Goal: Task Accomplishment & Management: Manage account settings

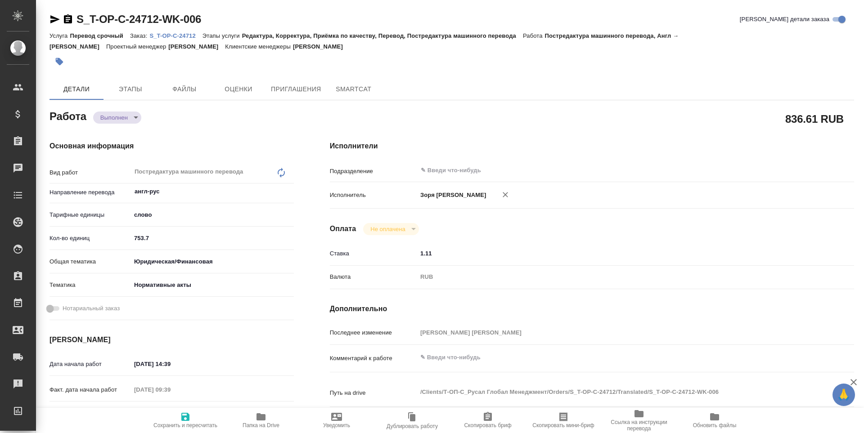
type textarea "x"
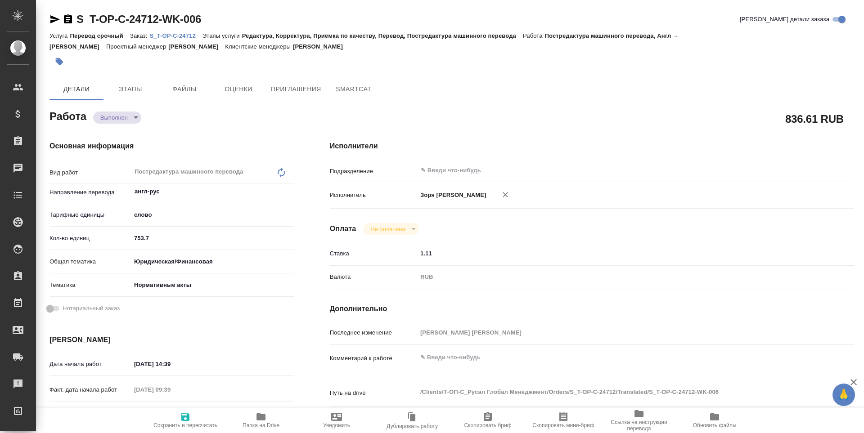
type textarea "x"
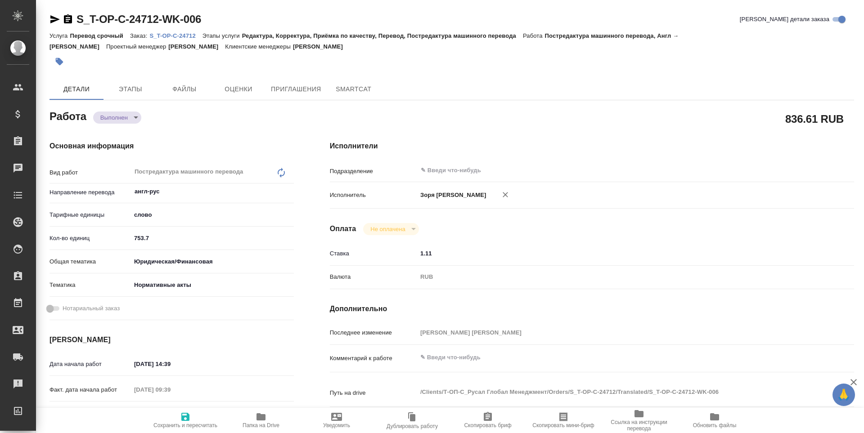
type textarea "x"
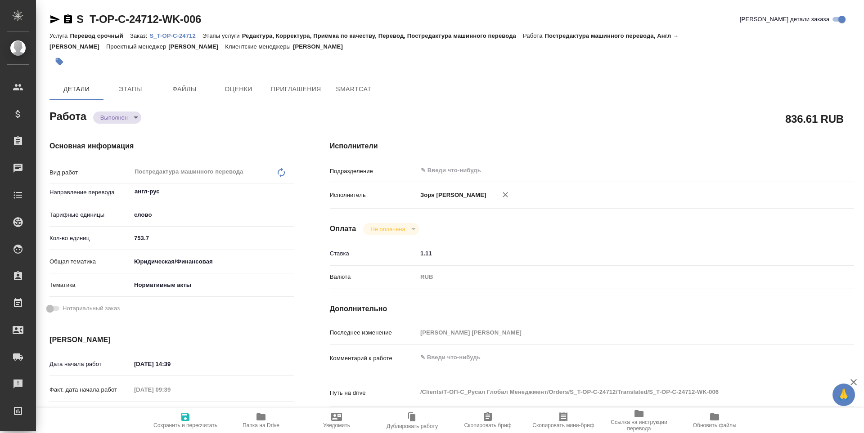
type textarea "x"
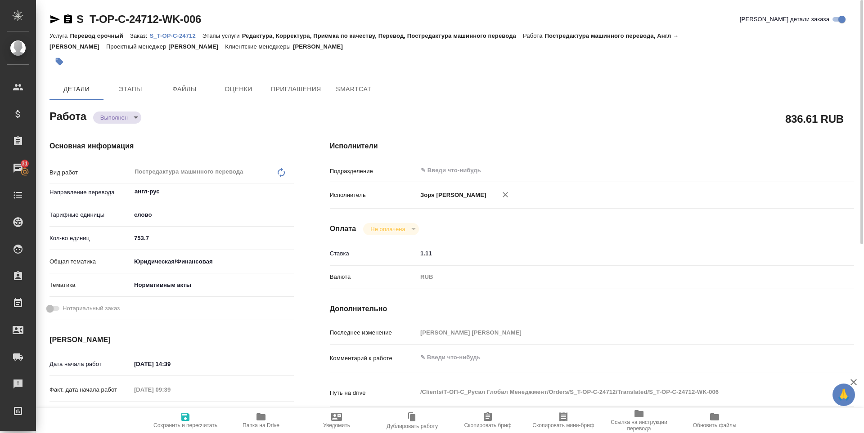
click at [158, 33] on p "S_T-OP-C-24712" at bounding box center [175, 35] width 53 height 7
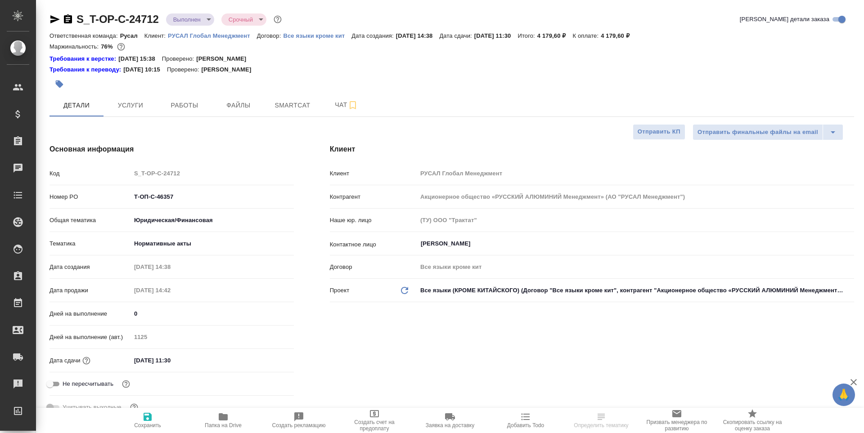
select select "RU"
click at [184, 111] on button "Работы" at bounding box center [184, 105] width 54 height 22
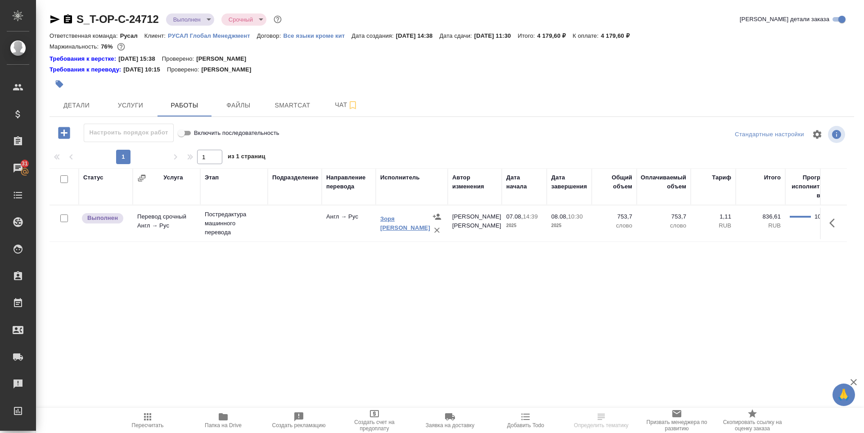
click at [399, 226] on link "Зоря [PERSON_NAME]" at bounding box center [405, 223] width 50 height 16
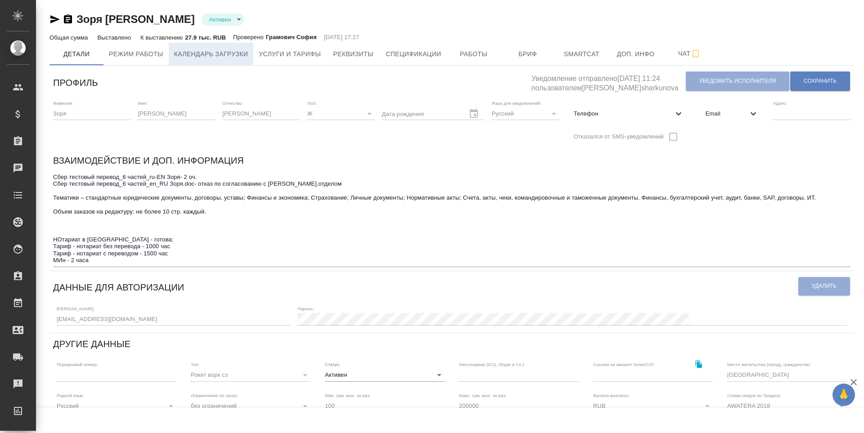
click at [224, 58] on span "Календарь загрузки" at bounding box center [211, 54] width 74 height 11
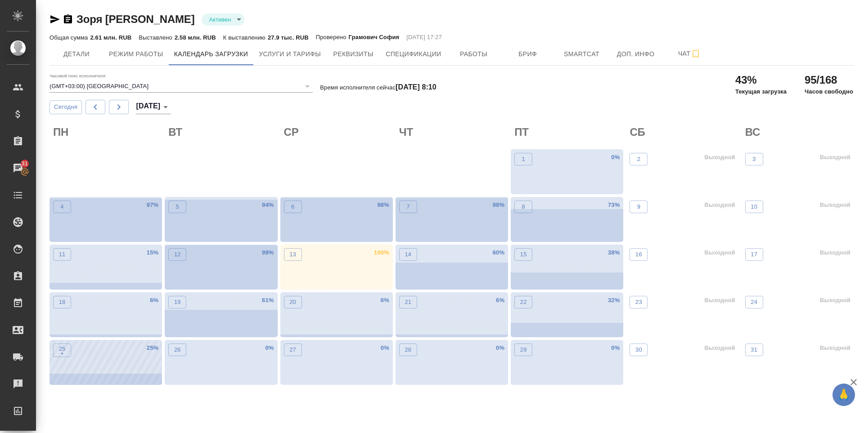
click at [51, 354] on div "25 • 25 %" at bounding box center [105, 362] width 112 height 45
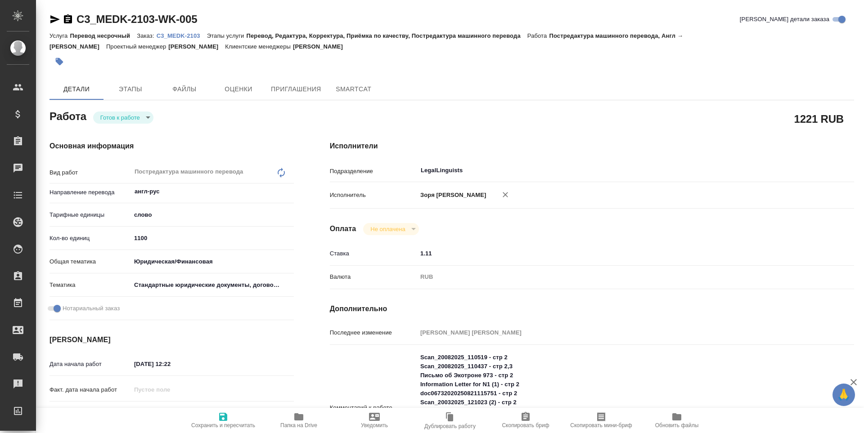
type textarea "x"
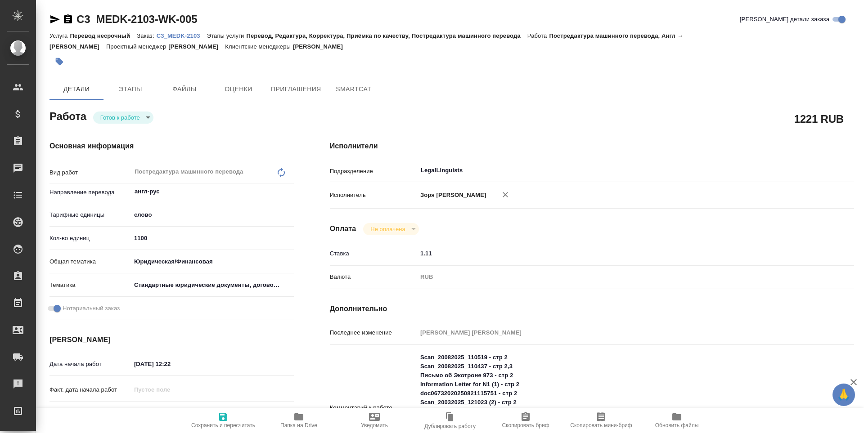
type textarea "x"
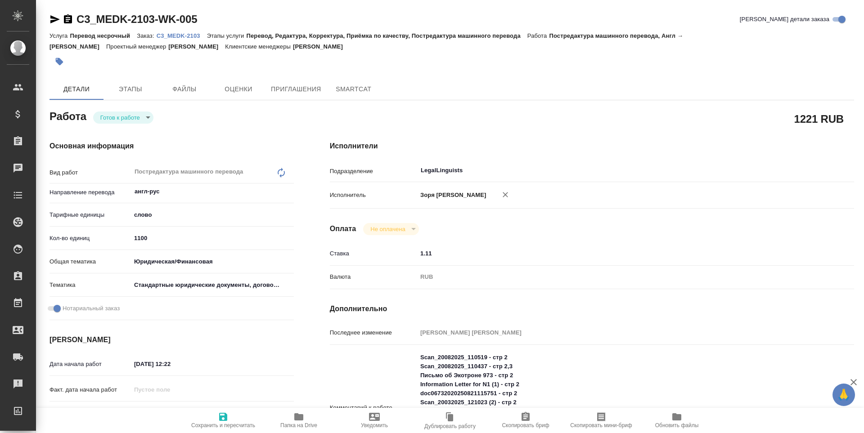
click at [286, 418] on span "Папка на Drive" at bounding box center [298, 420] width 65 height 17
type textarea "x"
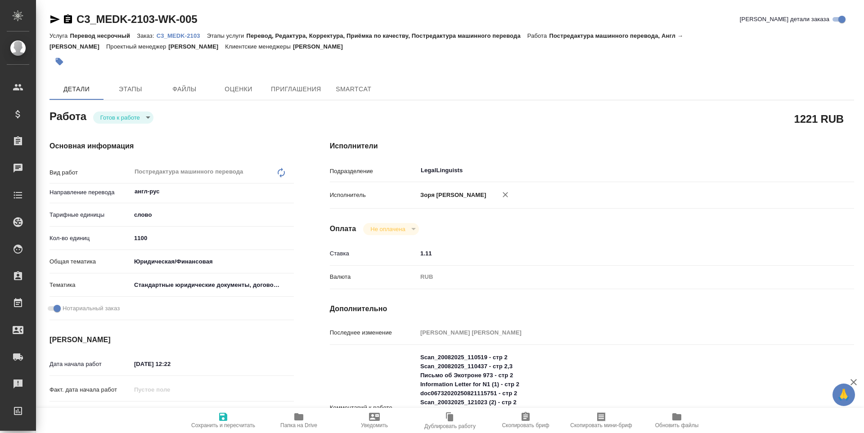
type textarea "x"
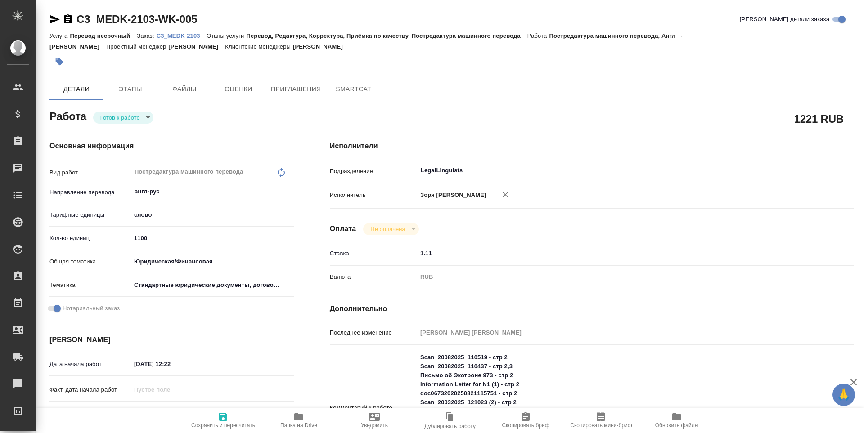
type textarea "x"
click at [103, 121] on body "🙏 .cls-1 fill:#fff; AWATERA Zoria Tatiana Клиенты Спецификации Заказы 31 Чаты T…" at bounding box center [432, 216] width 864 height 433
click at [112, 134] on button "В работе" at bounding box center [115, 133] width 30 height 10
type textarea "x"
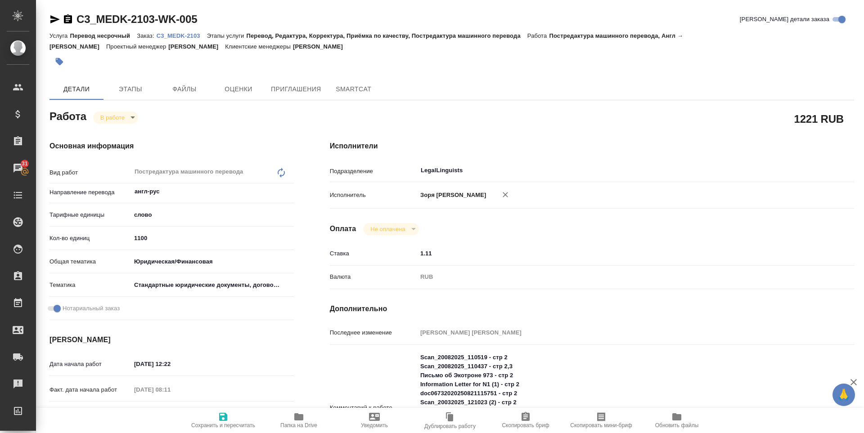
type textarea "x"
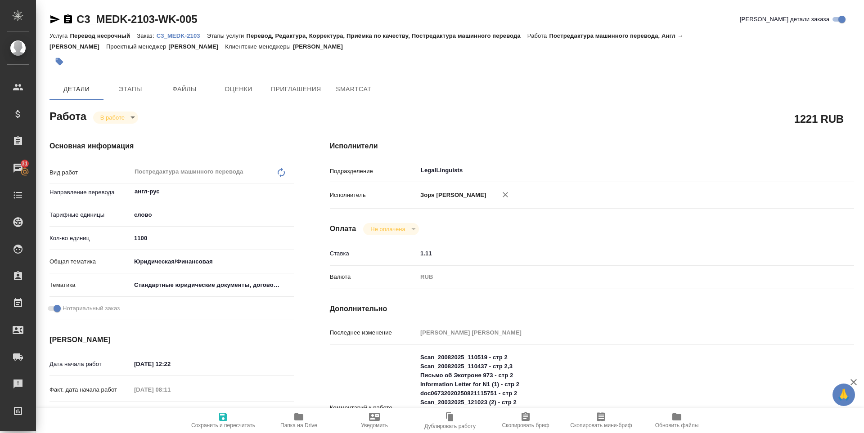
type textarea "x"
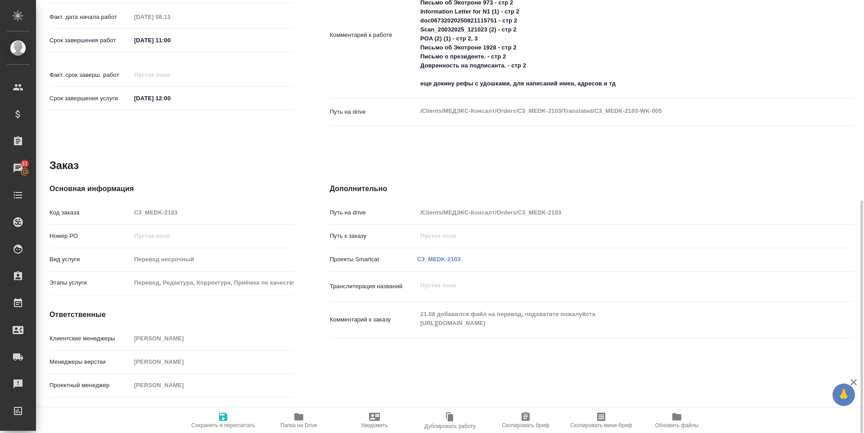
type textarea "x"
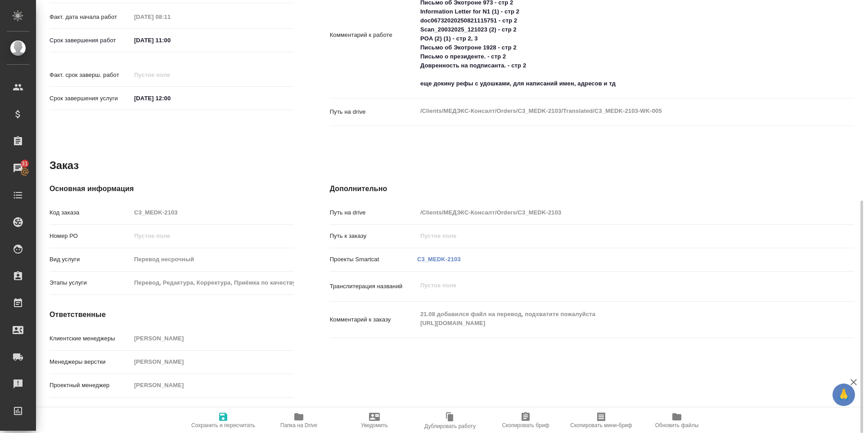
type textarea "x"
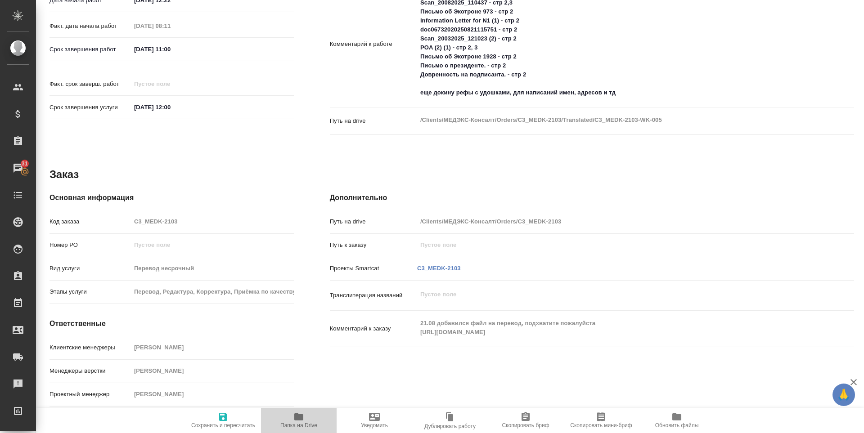
click at [300, 417] on icon "button" at bounding box center [298, 416] width 9 height 7
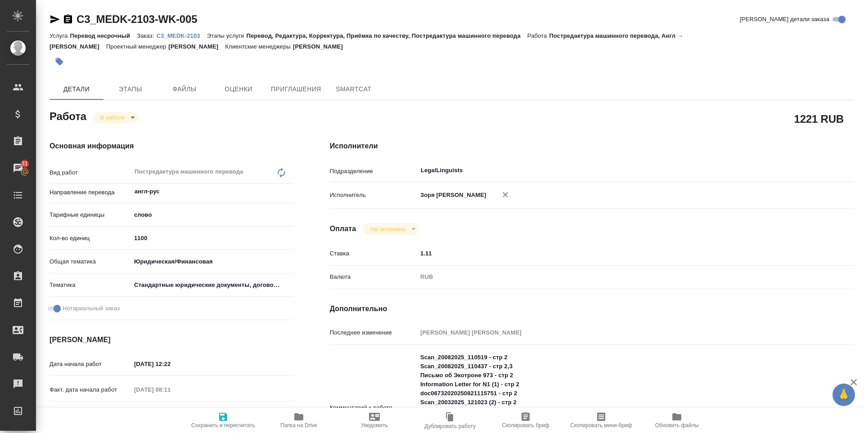
click at [183, 36] on p "C3_MEDK-2103" at bounding box center [182, 35] width 50 height 7
click at [50, 18] on icon "button" at bounding box center [54, 19] width 11 height 11
type textarea "x"
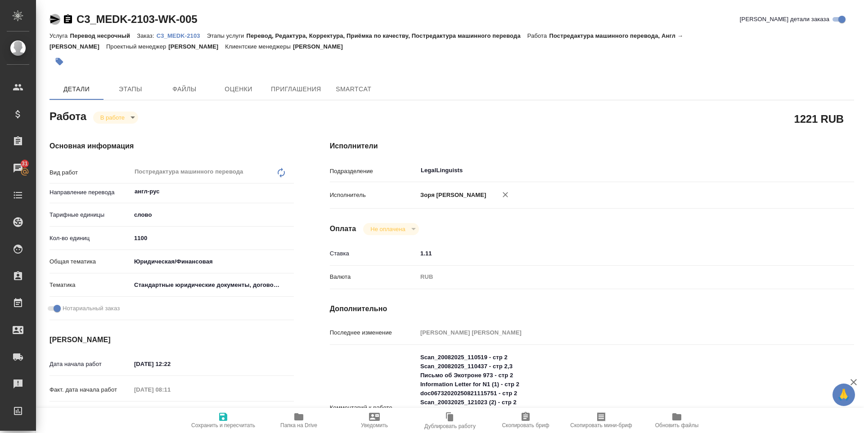
type textarea "x"
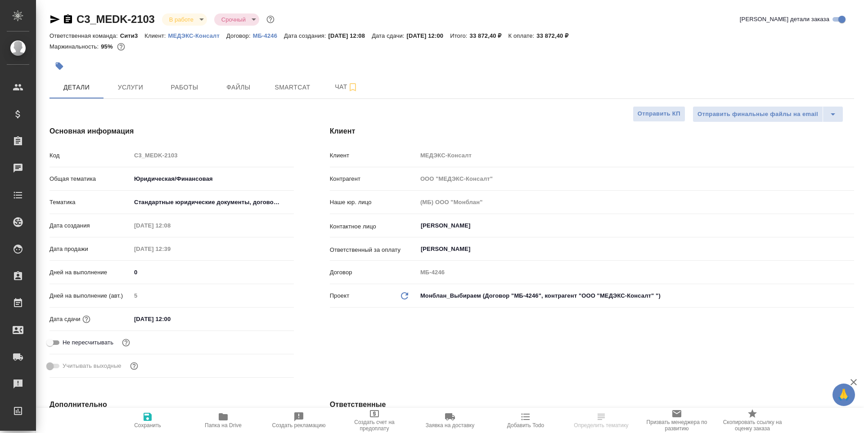
select select "RU"
click at [183, 92] on span "Работы" at bounding box center [184, 87] width 43 height 11
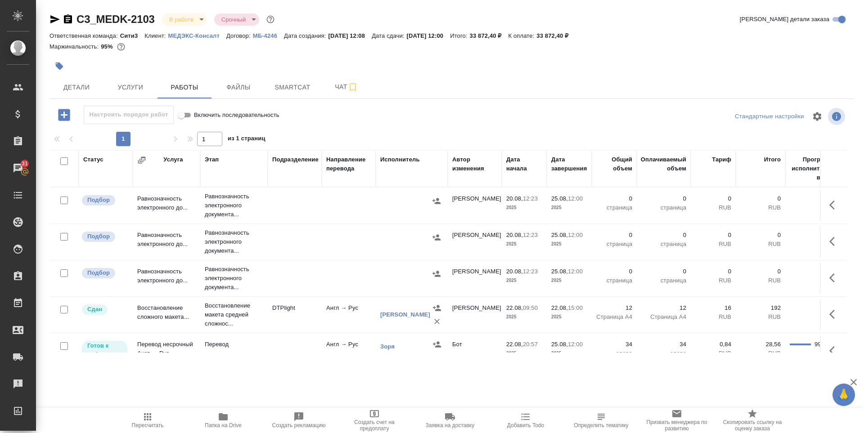
scroll to position [142, 0]
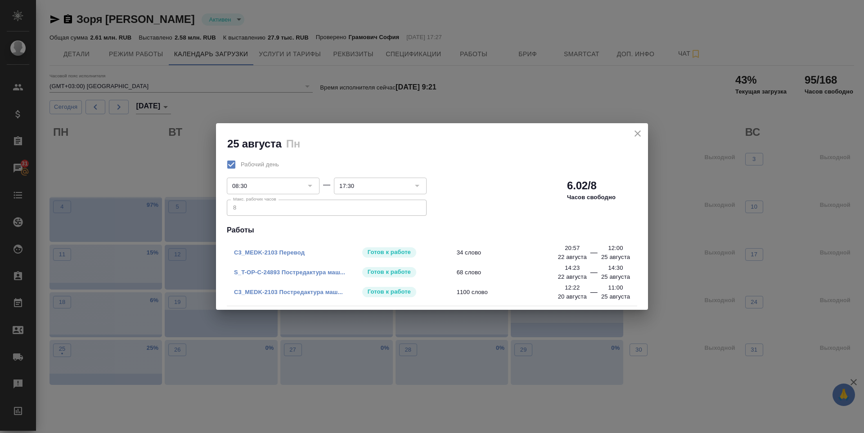
click at [634, 136] on icon "close" at bounding box center [637, 133] width 11 height 11
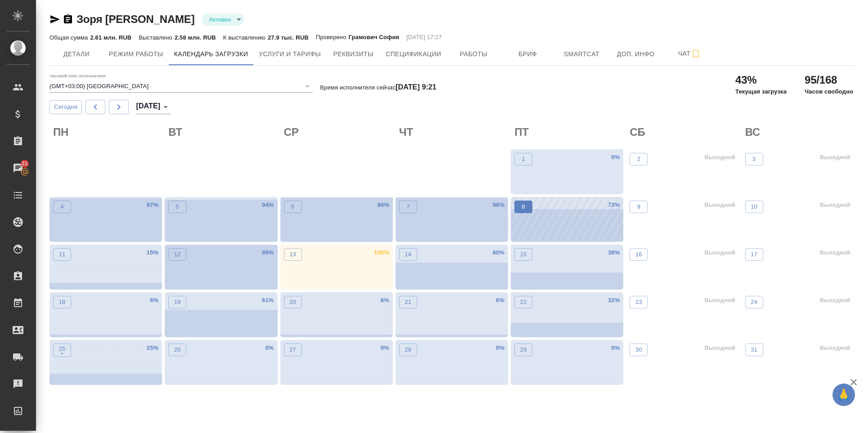
click at [524, 212] on button "8" at bounding box center [523, 207] width 18 height 13
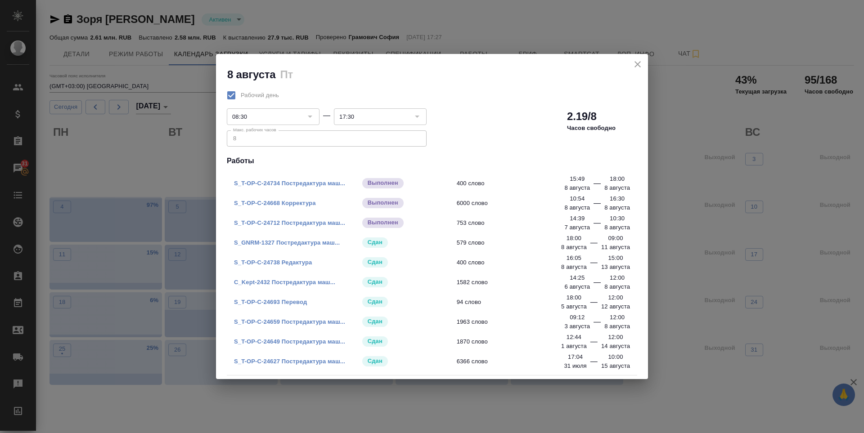
click at [640, 68] on icon "close" at bounding box center [637, 64] width 11 height 11
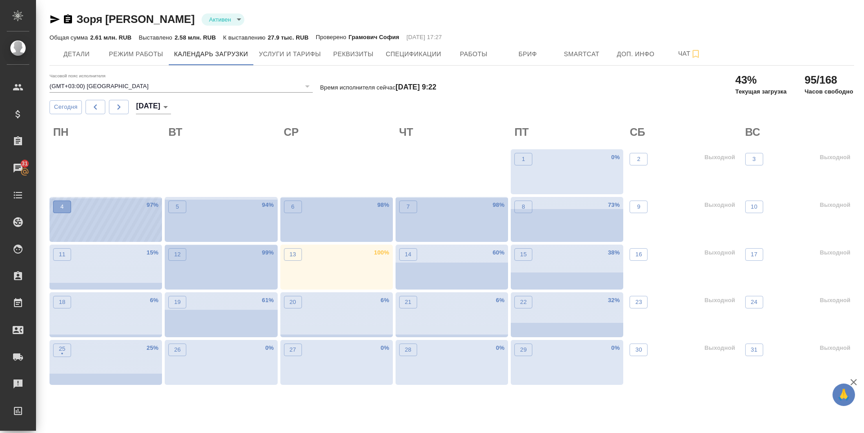
click at [61, 209] on p "4" at bounding box center [61, 206] width 3 height 9
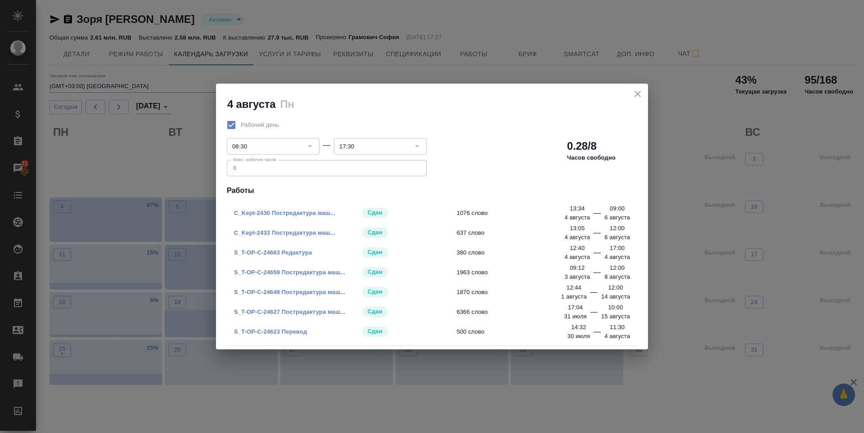
click at [638, 94] on icon "close" at bounding box center [637, 94] width 6 height 6
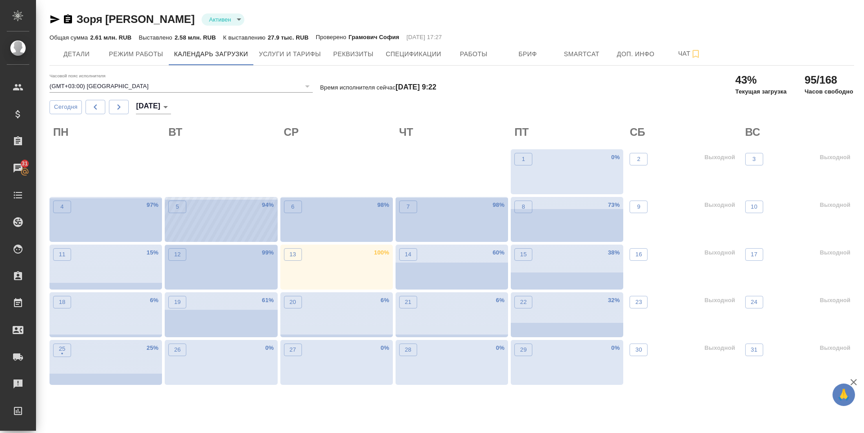
click at [185, 215] on div "5" at bounding box center [177, 221] width 18 height 41
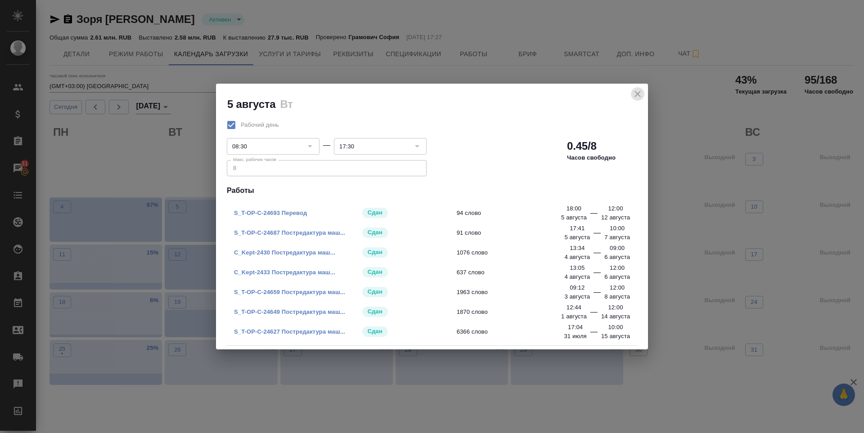
click at [636, 99] on icon "close" at bounding box center [637, 94] width 11 height 11
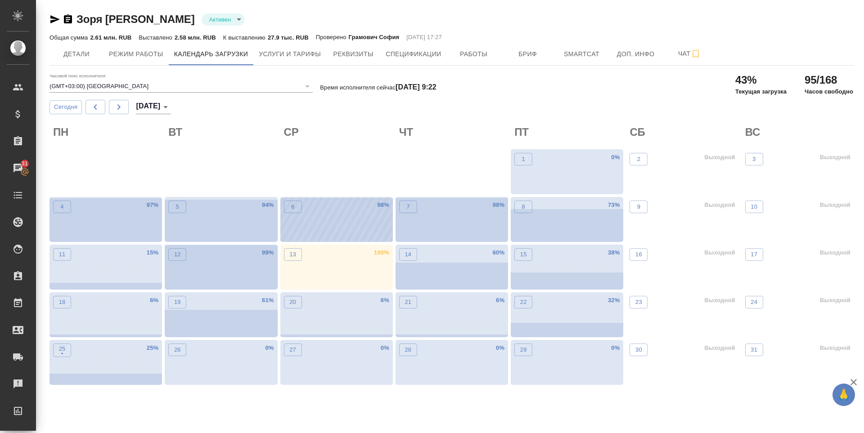
click at [308, 231] on div "6 98 %" at bounding box center [336, 219] width 112 height 45
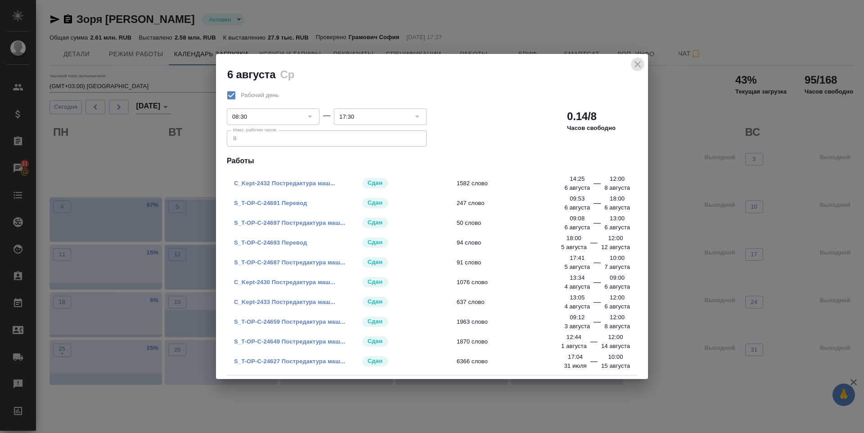
click at [636, 68] on icon "close" at bounding box center [637, 64] width 11 height 11
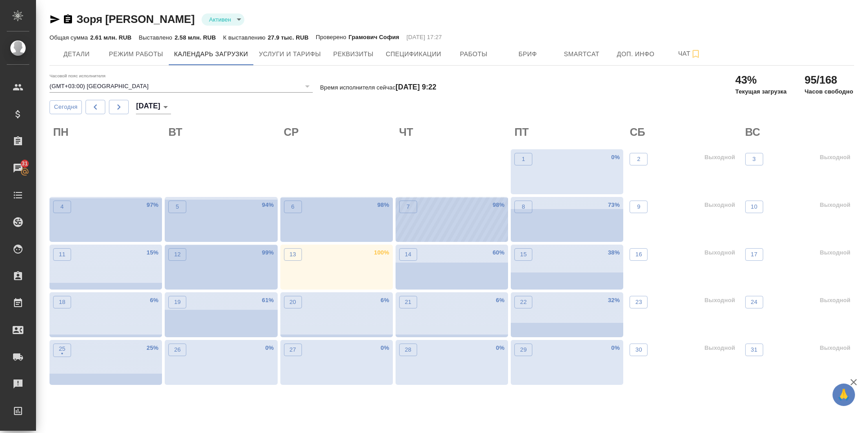
click at [442, 220] on div "7 98 %" at bounding box center [451, 219] width 112 height 45
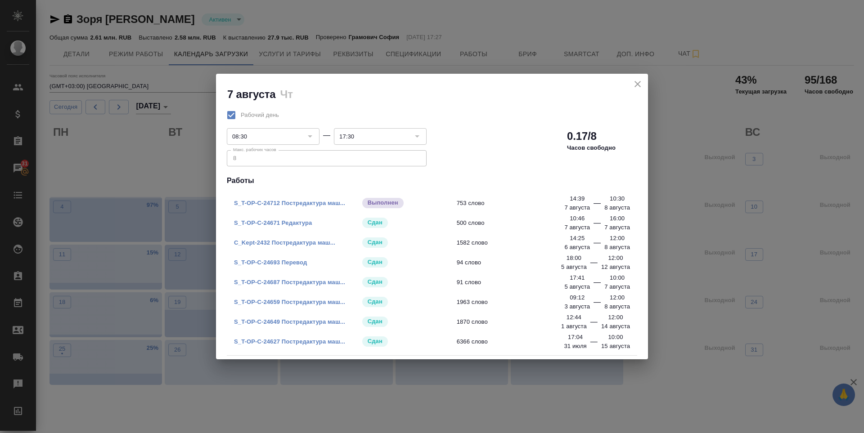
click at [636, 85] on icon "close" at bounding box center [637, 84] width 6 height 6
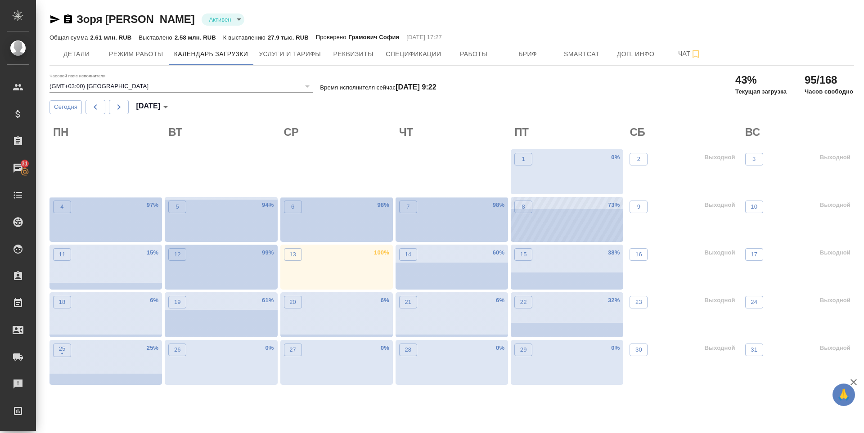
click at [600, 212] on div "8 73 %" at bounding box center [567, 219] width 112 height 45
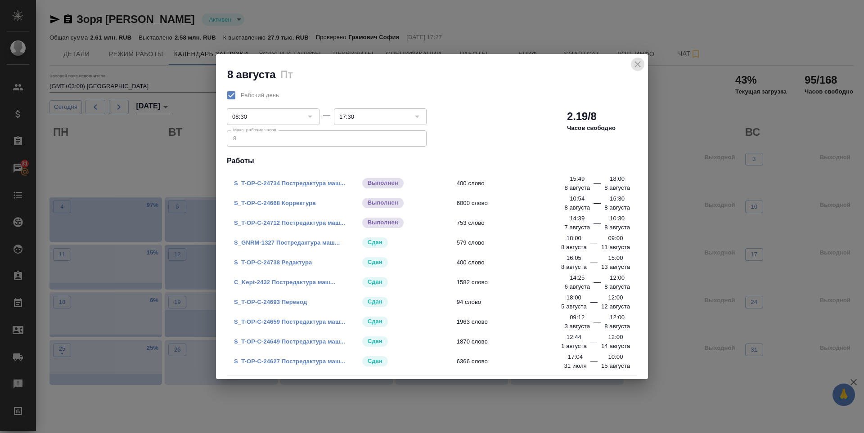
click at [637, 64] on icon "close" at bounding box center [637, 64] width 6 height 6
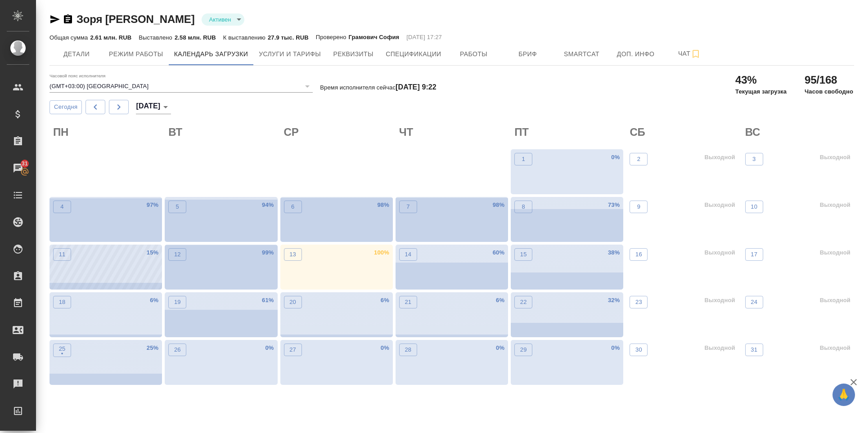
click at [118, 273] on div "11 15 %" at bounding box center [105, 267] width 112 height 45
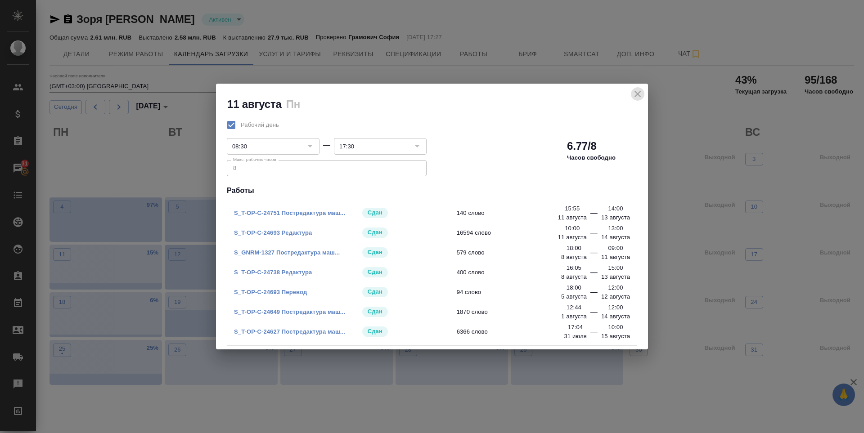
click at [639, 90] on icon "close" at bounding box center [637, 94] width 11 height 11
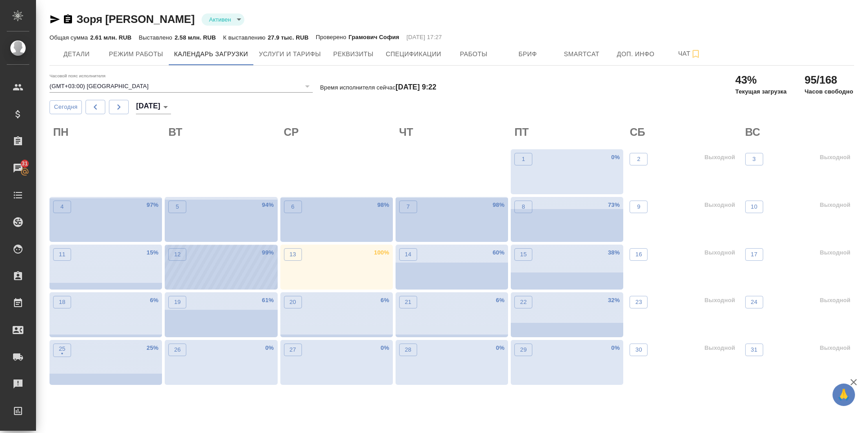
click at [228, 278] on div "12 99 %" at bounding box center [221, 267] width 112 height 45
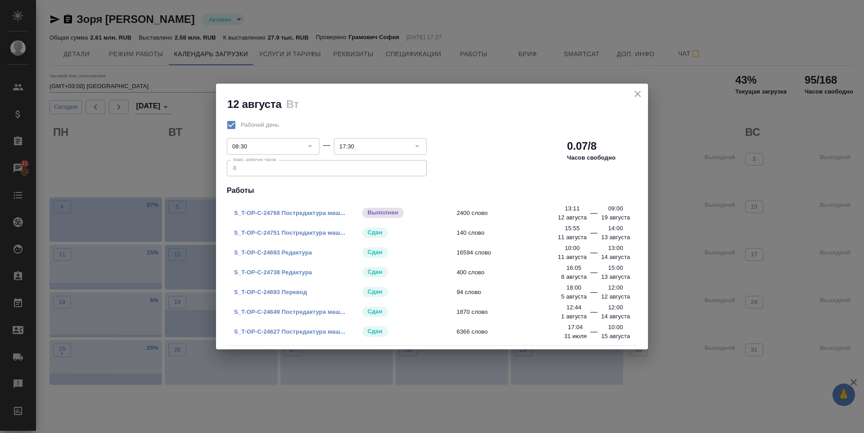
click at [635, 91] on icon "close" at bounding box center [637, 94] width 6 height 6
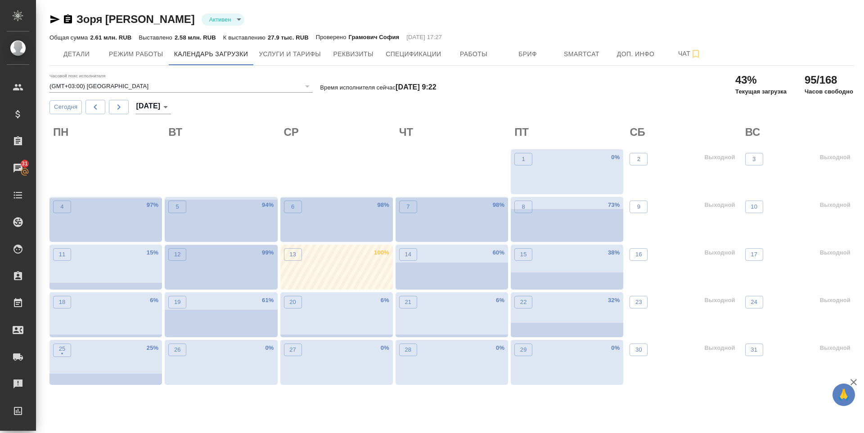
click at [308, 277] on div "13 100 %" at bounding box center [336, 267] width 112 height 45
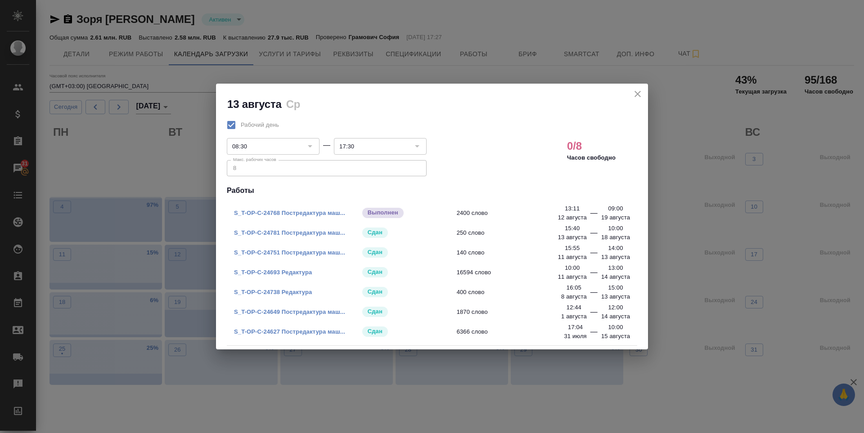
click at [636, 97] on icon "close" at bounding box center [637, 94] width 11 height 11
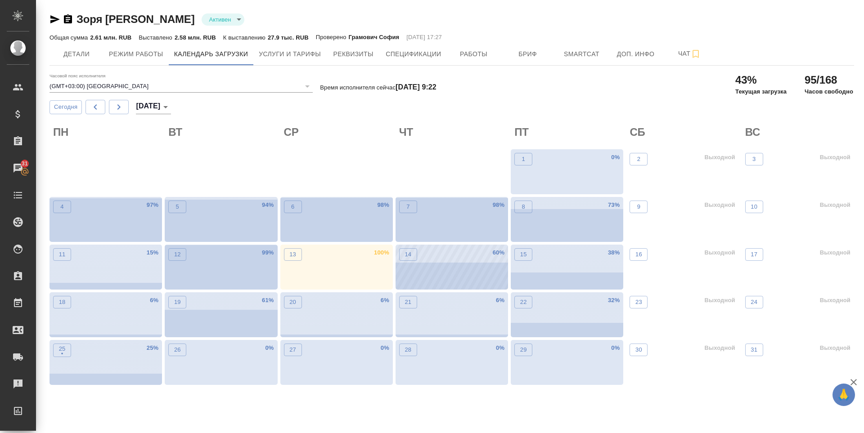
click at [436, 255] on div "14 60 %" at bounding box center [451, 267] width 112 height 45
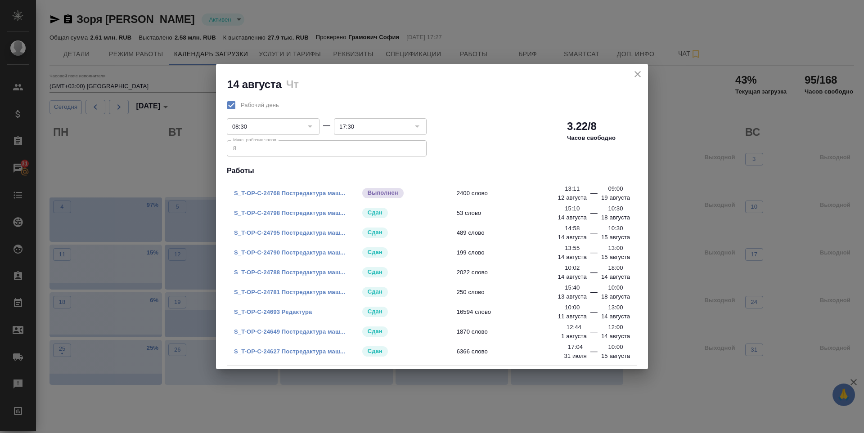
click at [635, 77] on icon "close" at bounding box center [637, 74] width 6 height 6
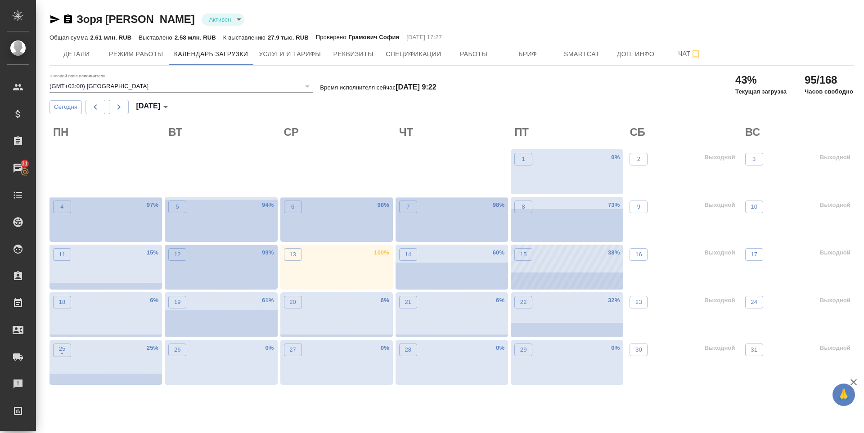
click at [576, 269] on div "15 38 %" at bounding box center [567, 267] width 112 height 45
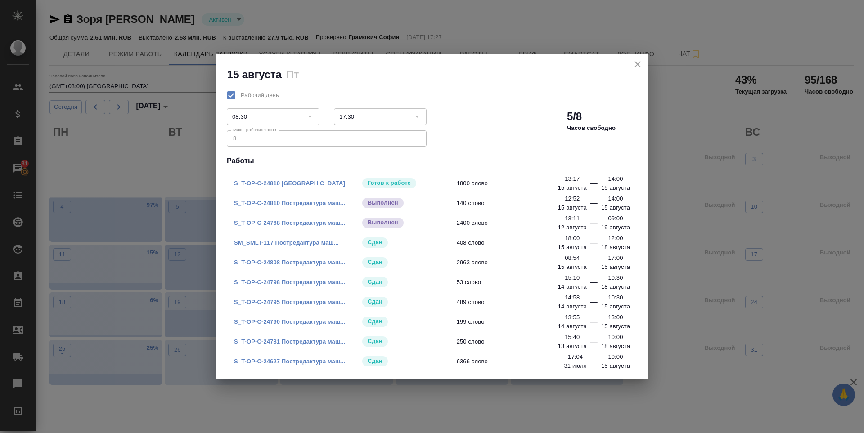
click at [641, 70] on icon "close" at bounding box center [637, 64] width 11 height 11
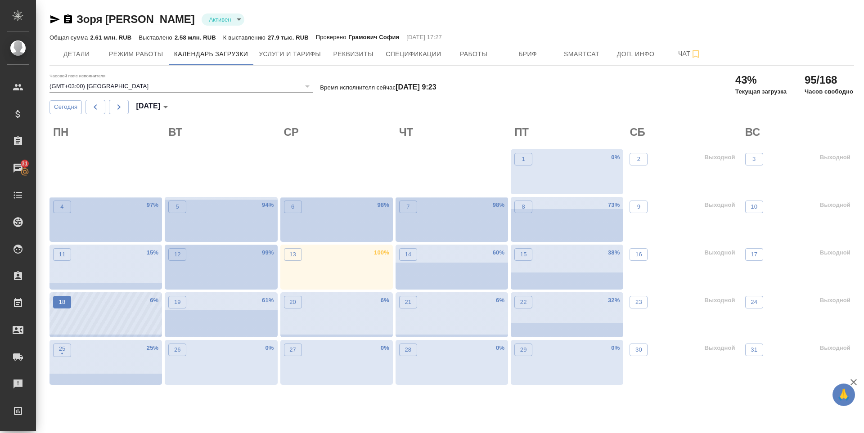
click at [63, 306] on p "18" at bounding box center [62, 302] width 7 height 9
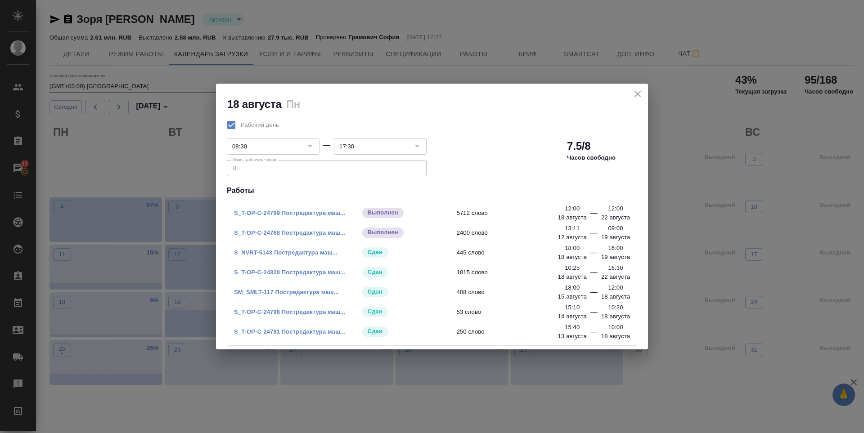
drag, startPoint x: 635, startPoint y: 95, endPoint x: 631, endPoint y: 91, distance: 5.4
click at [635, 95] on icon "close" at bounding box center [637, 94] width 11 height 11
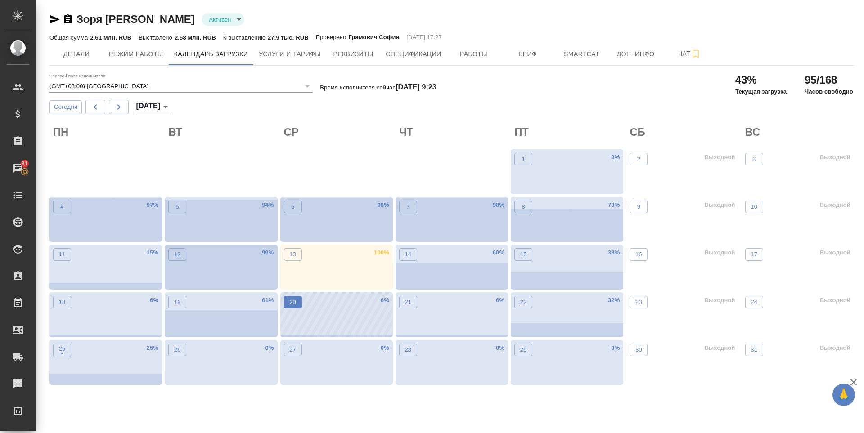
click at [289, 297] on button "20" at bounding box center [293, 302] width 18 height 13
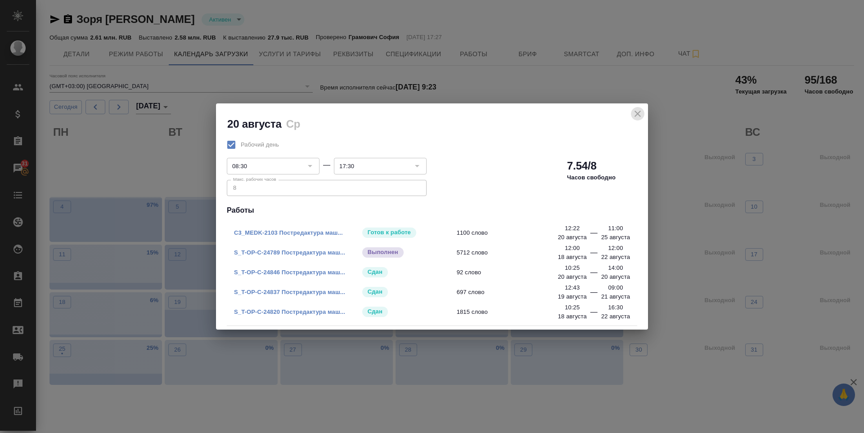
click at [633, 115] on icon "close" at bounding box center [637, 113] width 11 height 11
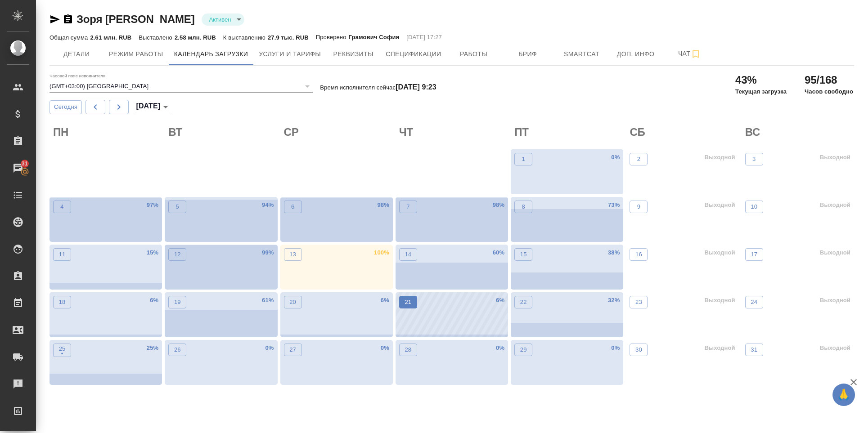
click at [405, 306] on p "21" at bounding box center [407, 302] width 7 height 9
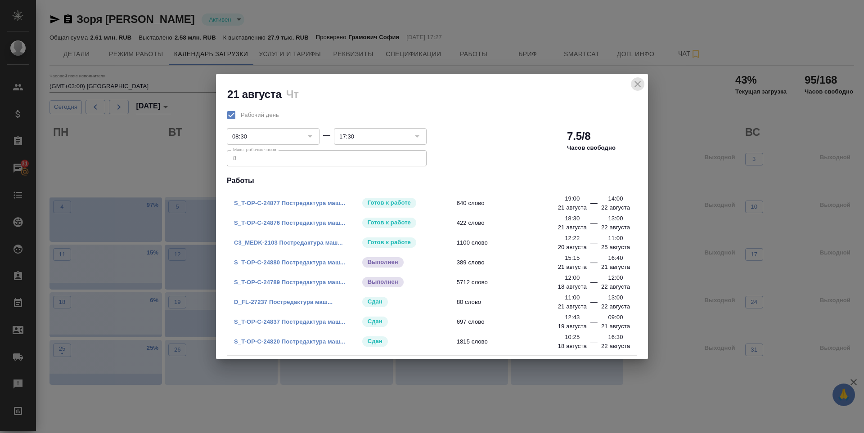
click at [640, 83] on icon "close" at bounding box center [637, 84] width 11 height 11
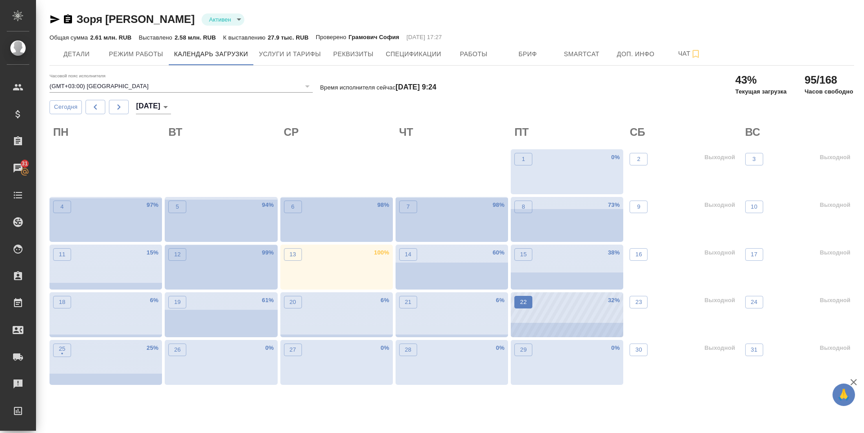
click at [526, 308] on button "22" at bounding box center [523, 302] width 18 height 13
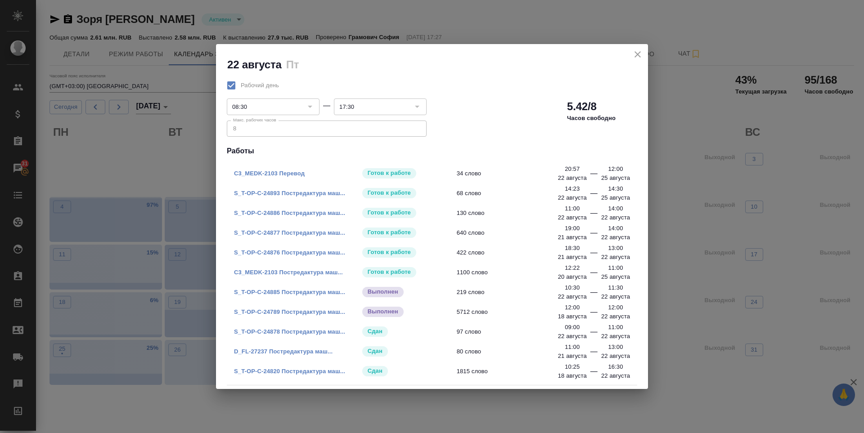
click at [641, 51] on icon "close" at bounding box center [637, 54] width 11 height 11
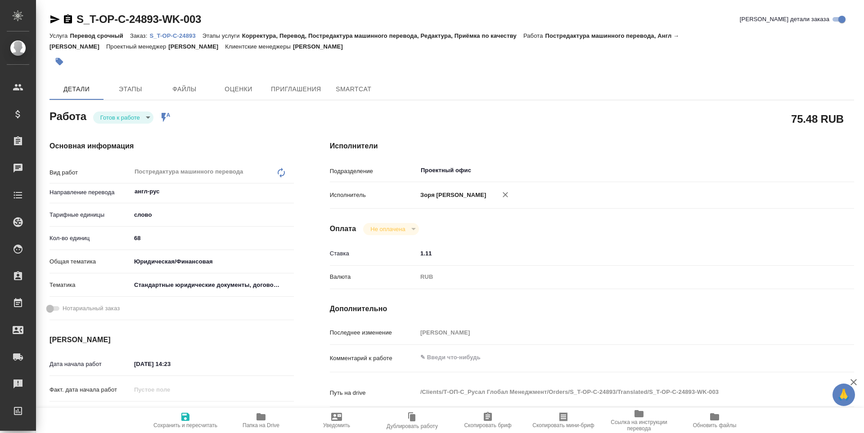
type textarea "x"
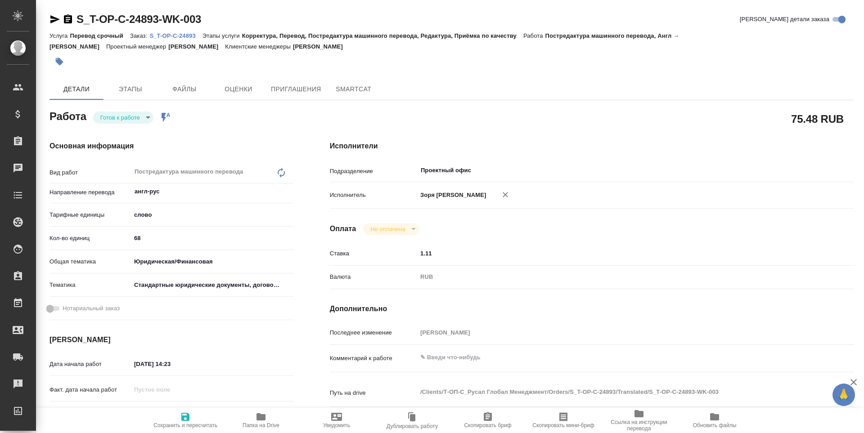
type textarea "x"
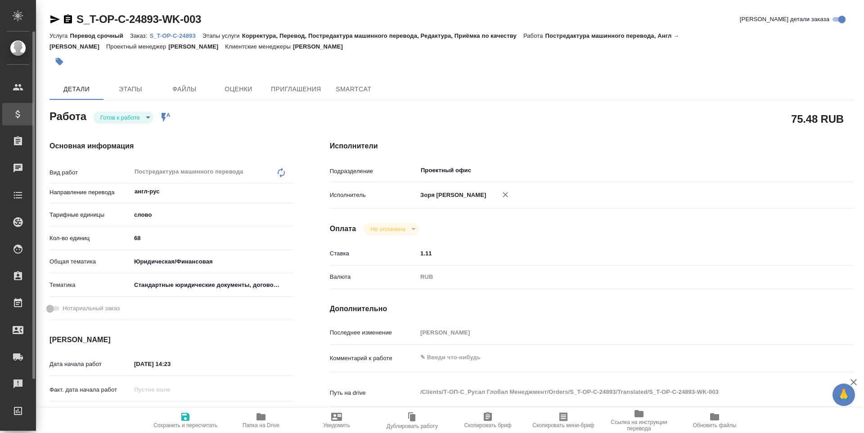
type textarea "x"
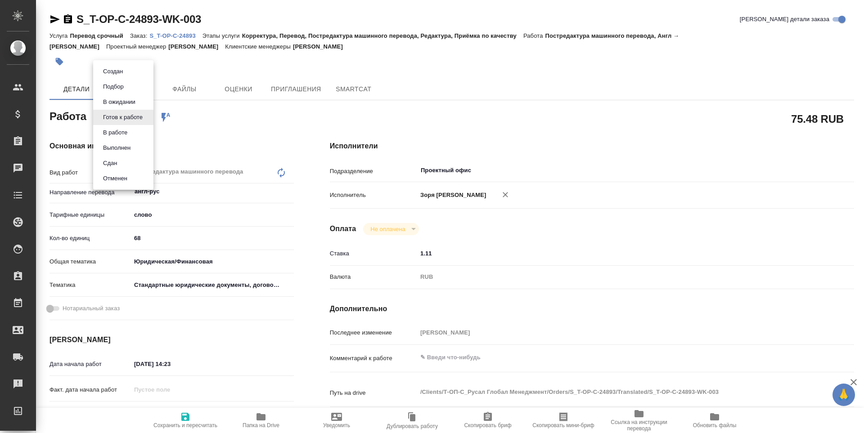
type textarea "x"
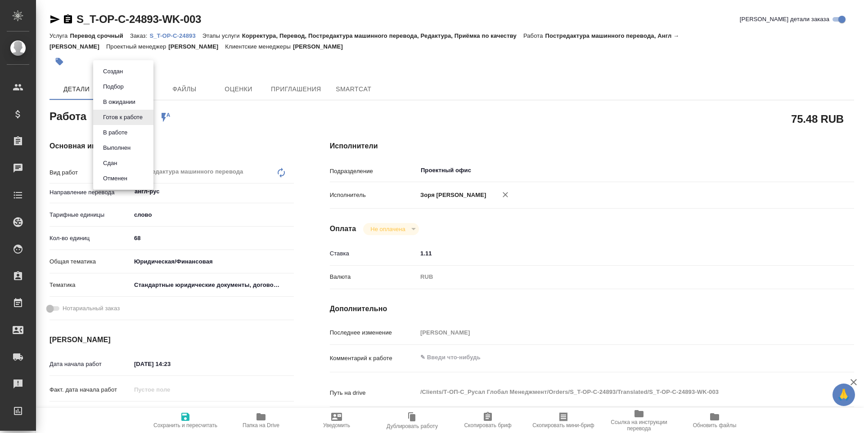
click at [112, 123] on body "🙏 .cls-1 fill:#fff; AWATERA Zoria Tatiana Клиенты Спецификации Заказы Чаты Todo…" at bounding box center [432, 216] width 864 height 433
click at [115, 136] on button "В работе" at bounding box center [115, 133] width 30 height 10
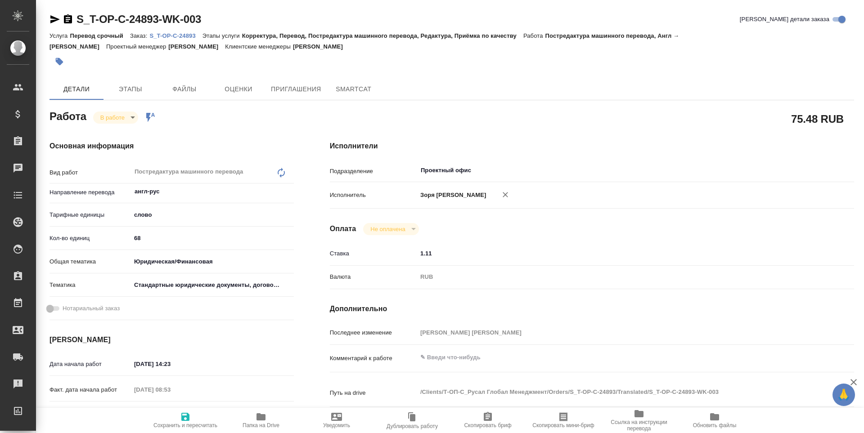
type textarea "x"
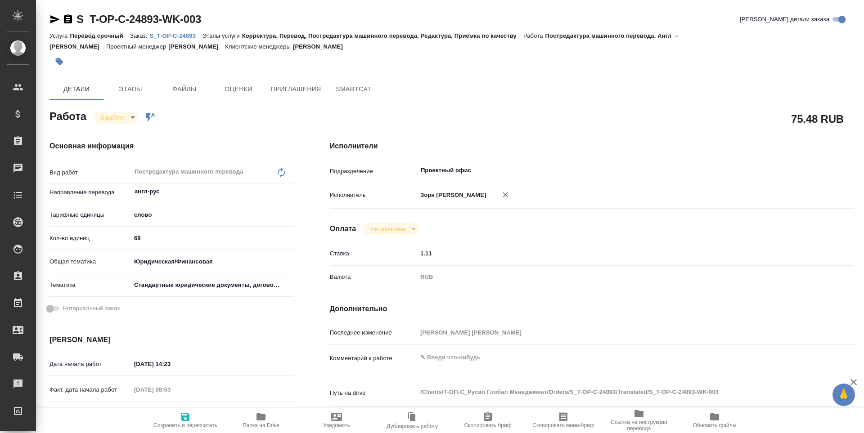
type textarea "x"
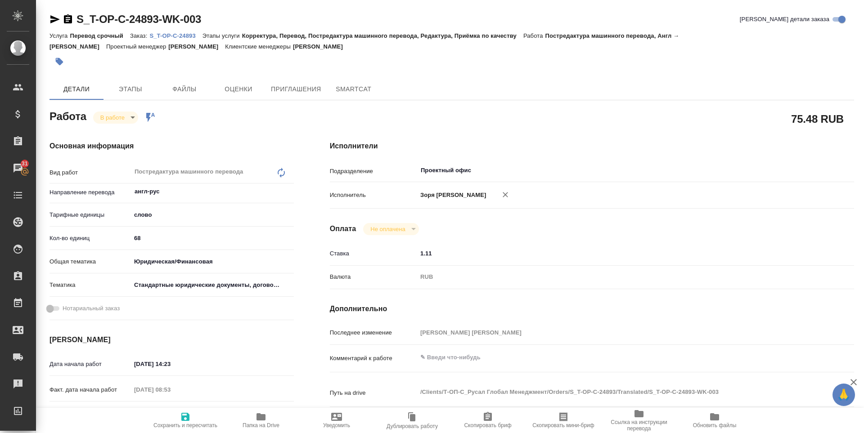
click at [261, 410] on button "Папка на Drive" at bounding box center [261, 420] width 76 height 25
type textarea "x"
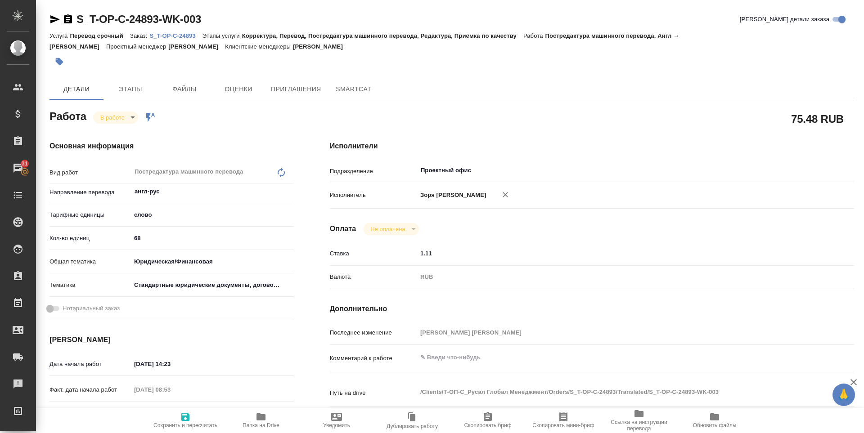
type textarea "x"
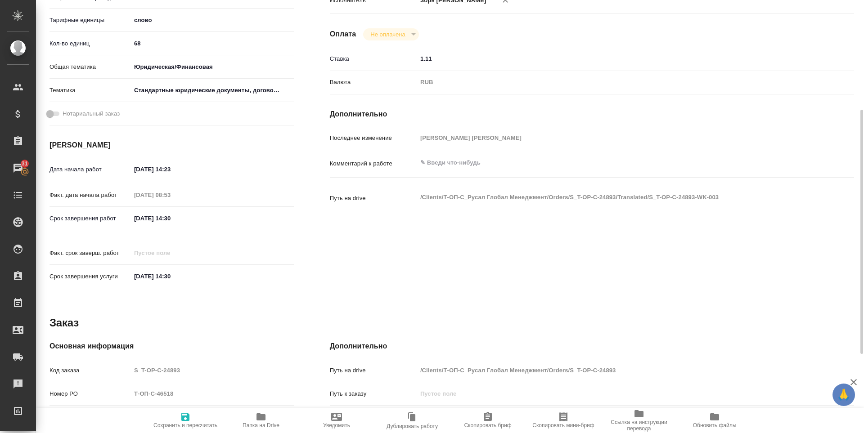
scroll to position [348, 0]
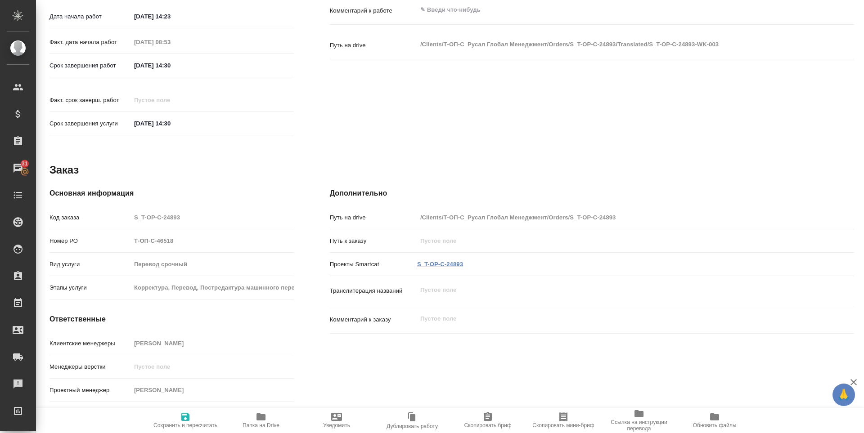
click at [446, 261] on link "S_T-OP-C-24893" at bounding box center [440, 264] width 46 height 7
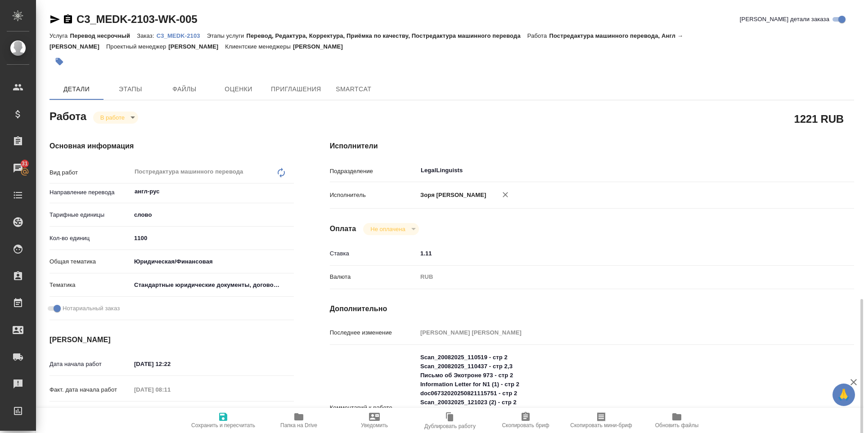
scroll to position [386, 0]
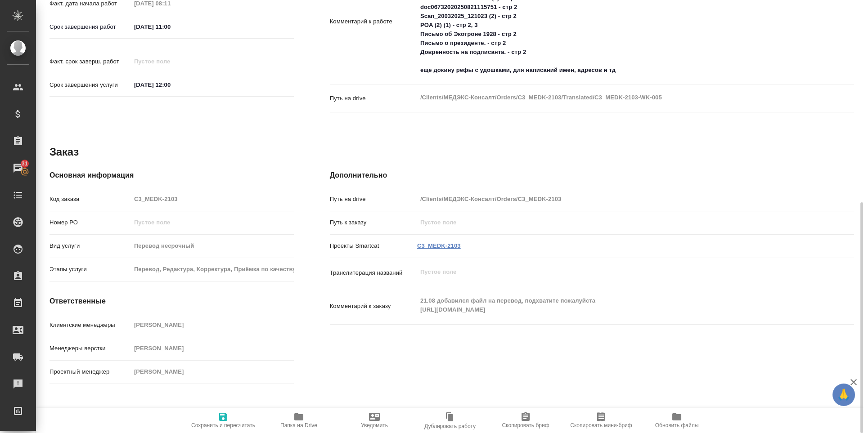
click at [440, 249] on link "C3_MEDK-2103" at bounding box center [439, 245] width 44 height 7
click at [237, 414] on span "Сохранить и пересчитать" at bounding box center [223, 420] width 65 height 17
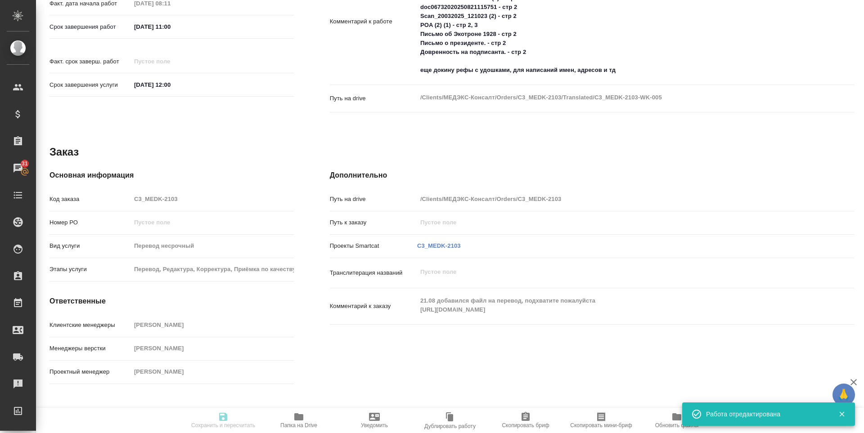
type input "inProgress"
type input "англ-рус"
type input "5a8b1489cc6b4906c91bfd90"
type input "1100"
type input "yr-fn"
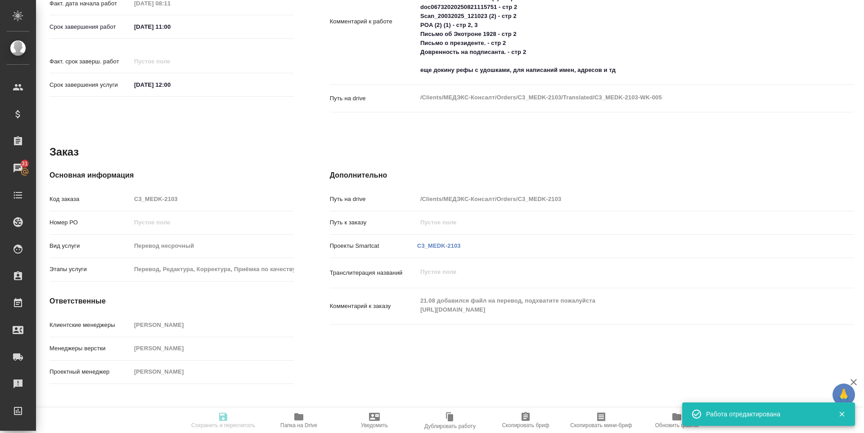
type input "5f647205b73bc97568ca66bf"
checkbox input "true"
type input "[DATE] 12:22"
type input "[DATE] 08:11"
type input "[DATE] 11:00"
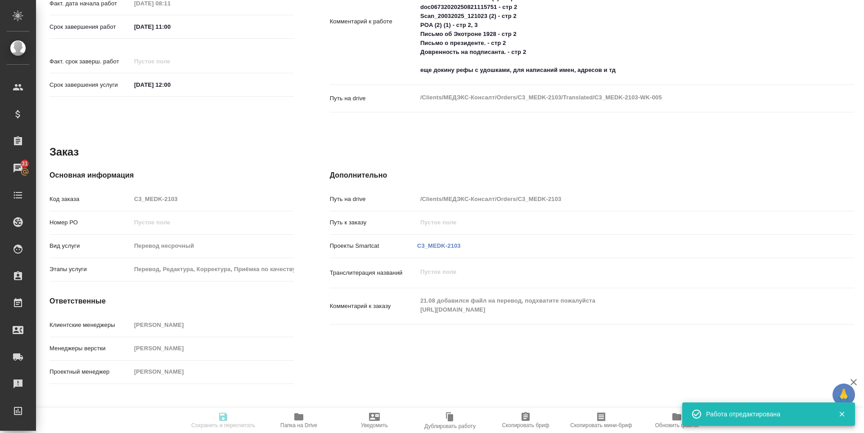
type input "[DATE] 12:00"
type input "LegalLinguists"
type input "notPayed"
type input "1.11"
type input "RUB"
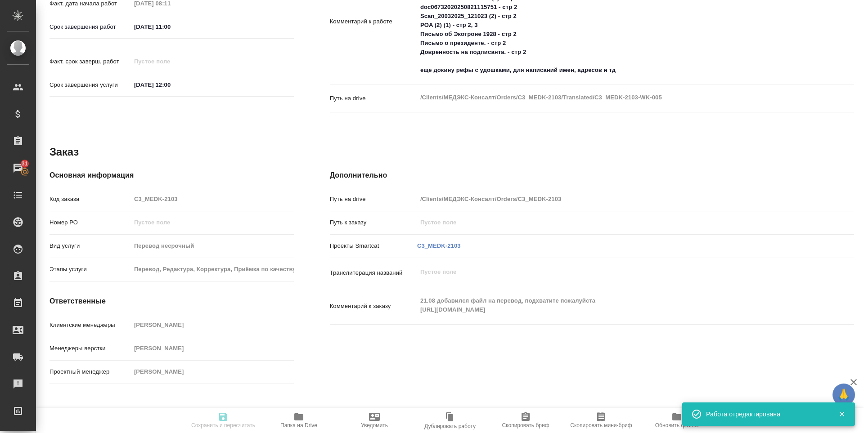
type input "[PERSON_NAME] [PERSON_NAME]"
type input "C3_MEDK-2103"
type input "Перевод несрочный"
type input "Перевод, Редактура, Корректура, Приёмка по качеству, Постредактура машинного пе…"
type input "Ильина Екатерина"
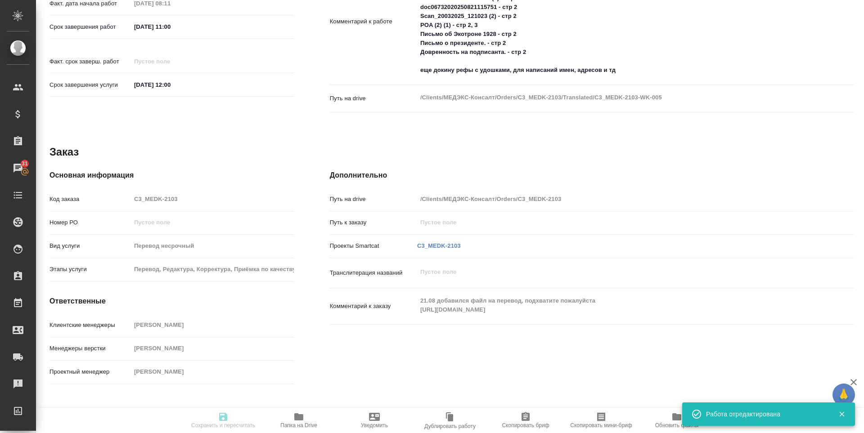
type input "Петрова Валерия"
type input "/Clients/МЕДЭКС-Консалт/Orders/C3_MEDK-2103"
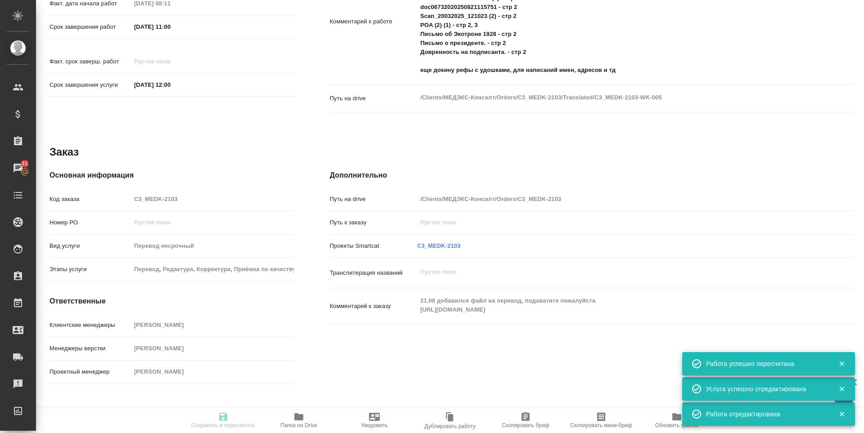
type input "inProgress"
type input "англ-рус"
type input "5a8b1489cc6b4906c91bfd90"
type input "1100"
type input "yr-fn"
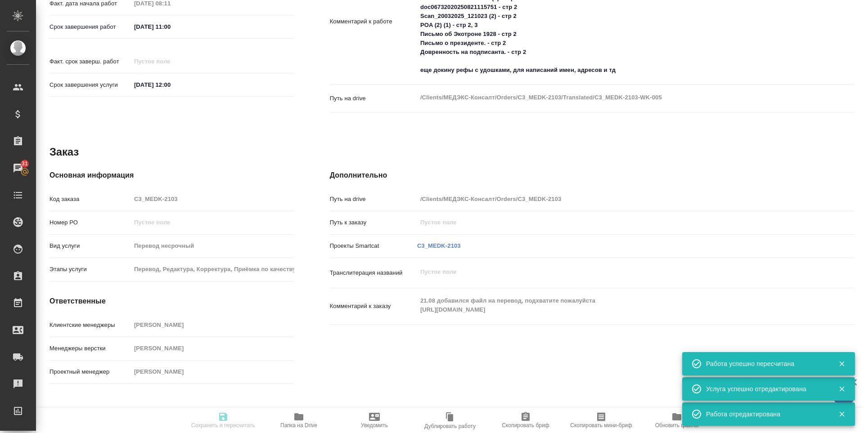
type input "5f647205b73bc97568ca66bf"
checkbox input "true"
type input "20.08.2025 12:22"
type input "25.08.2025 08:11"
type input "25.08.2025 11:00"
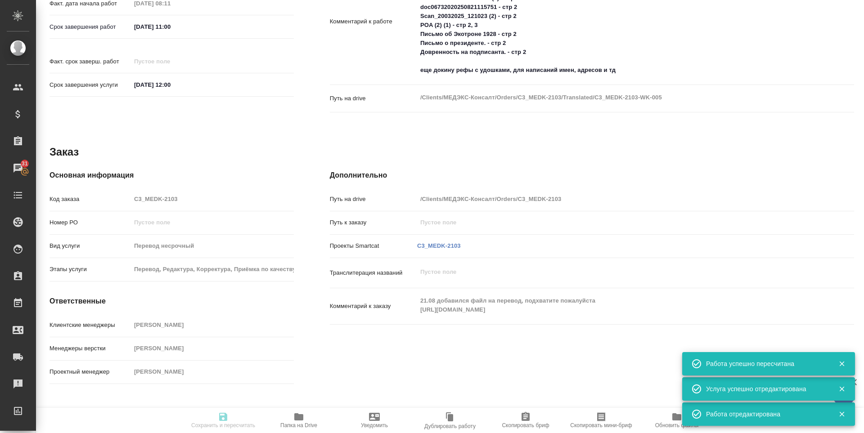
type input "25.08.2025 12:00"
type input "LegalLinguists"
type input "notPayed"
type input "1.11"
type input "RUB"
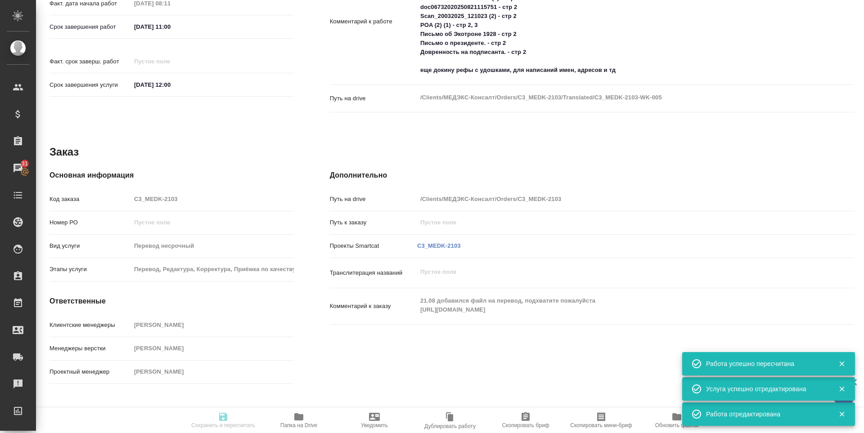
type input "Зоря Татьяна"
type input "C3_MEDK-2103"
type input "Перевод несрочный"
type input "Перевод, Редактура, Корректура, Приёмка по качеству, Постредактура машинного пе…"
type input "Ильина Екатерина"
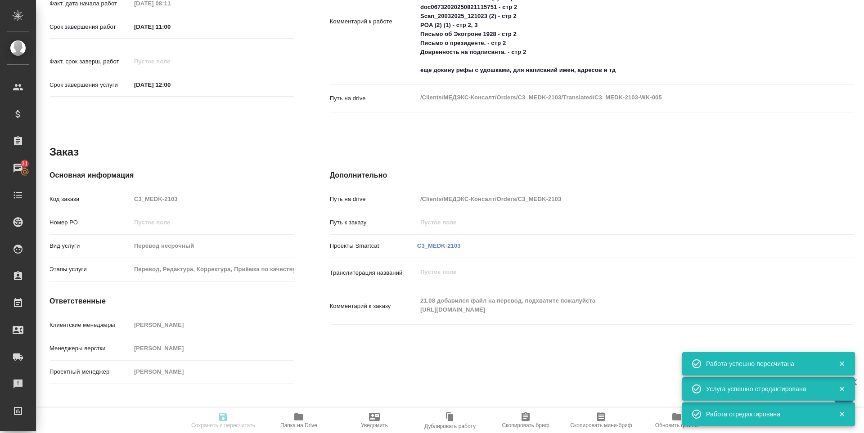
type input "Петрова Валерия"
type input "/Clients/МЕДЭКС-Консалт/Orders/C3_MEDK-2103"
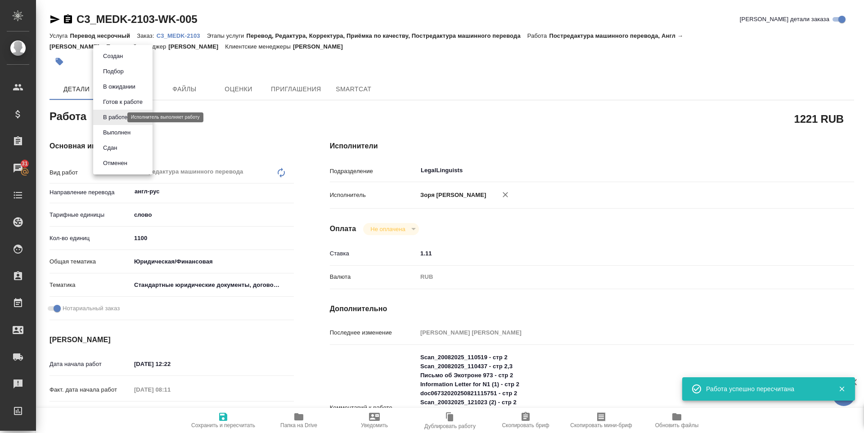
click at [120, 120] on body "🙏 .cls-1 fill:#fff; AWATERA Zoria Tatiana Клиенты Спецификации Заказы 31 Чаты T…" at bounding box center [432, 216] width 864 height 433
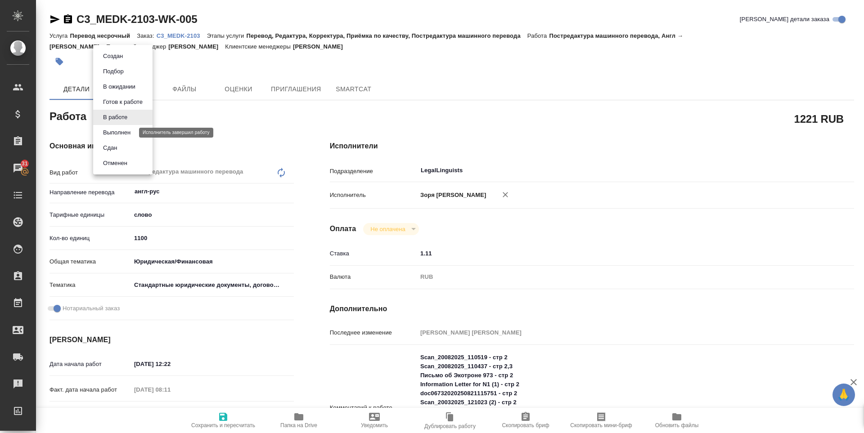
click at [119, 130] on button "Выполнен" at bounding box center [116, 133] width 33 height 10
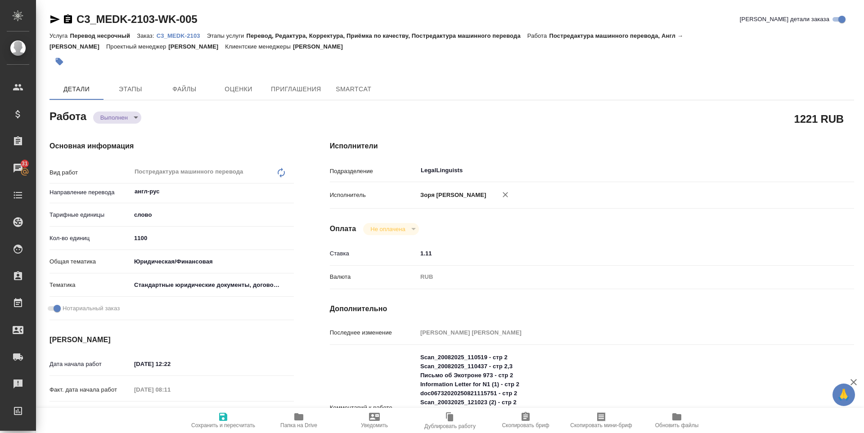
type textarea "x"
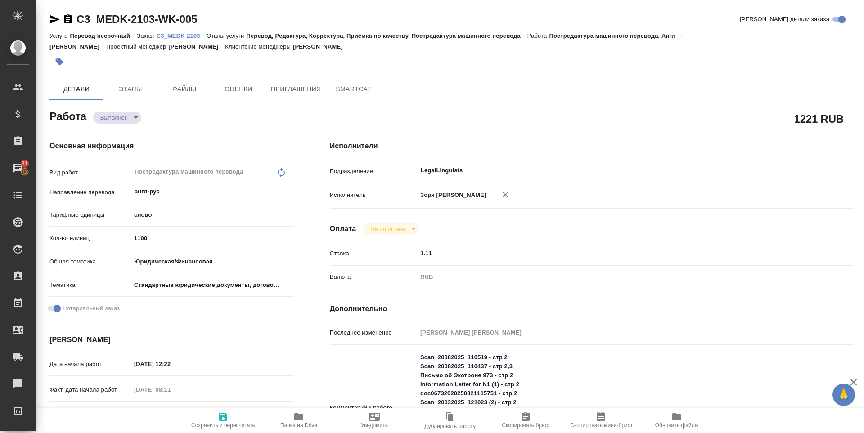
type textarea "x"
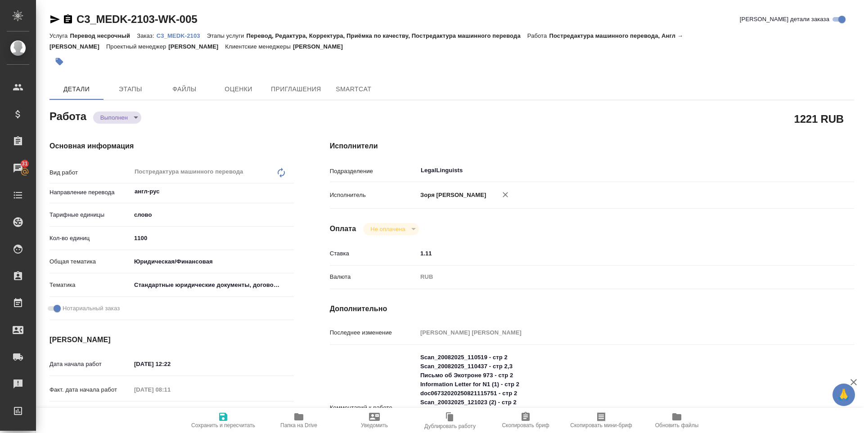
type textarea "x"
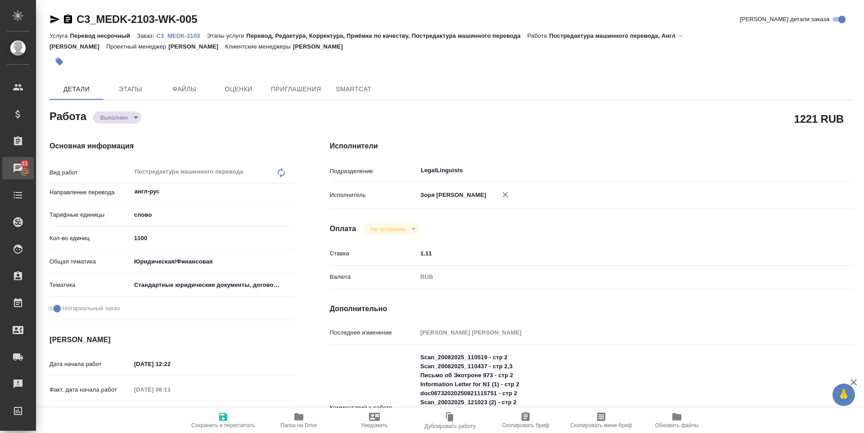
type textarea "x"
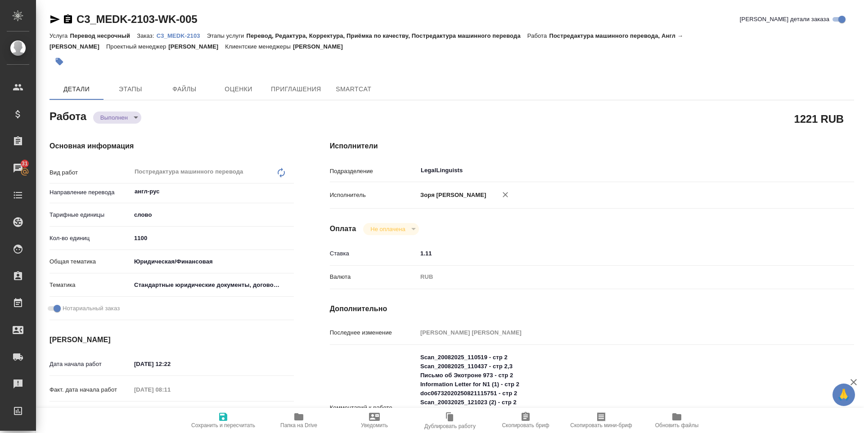
type textarea "x"
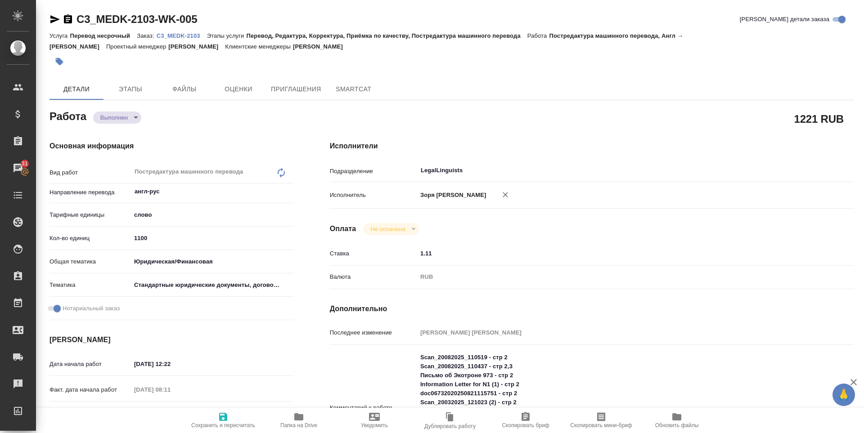
type textarea "x"
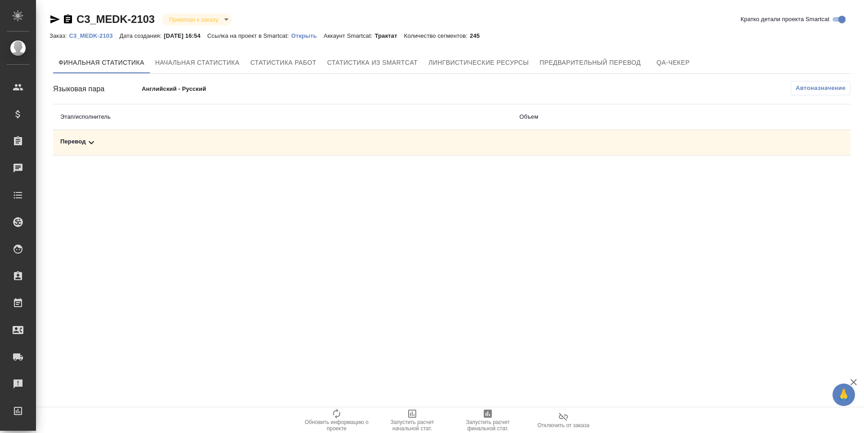
click at [487, 418] on icon "button" at bounding box center [487, 413] width 11 height 11
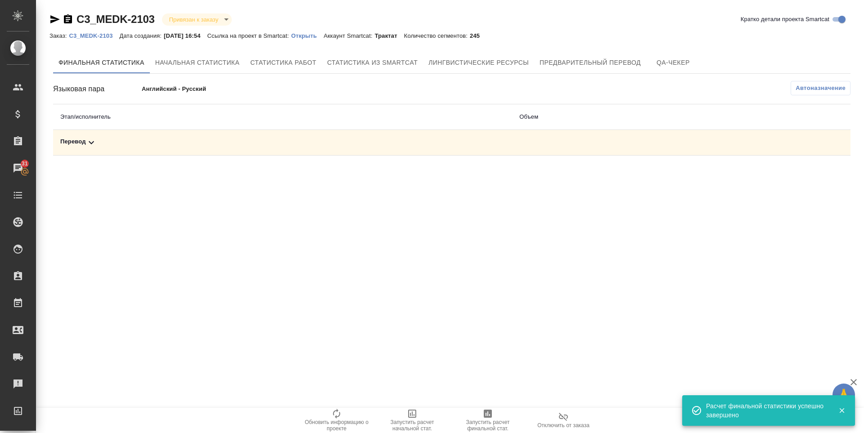
click at [88, 145] on icon at bounding box center [91, 142] width 11 height 11
click at [807, 175] on icon "button" at bounding box center [811, 174] width 9 height 8
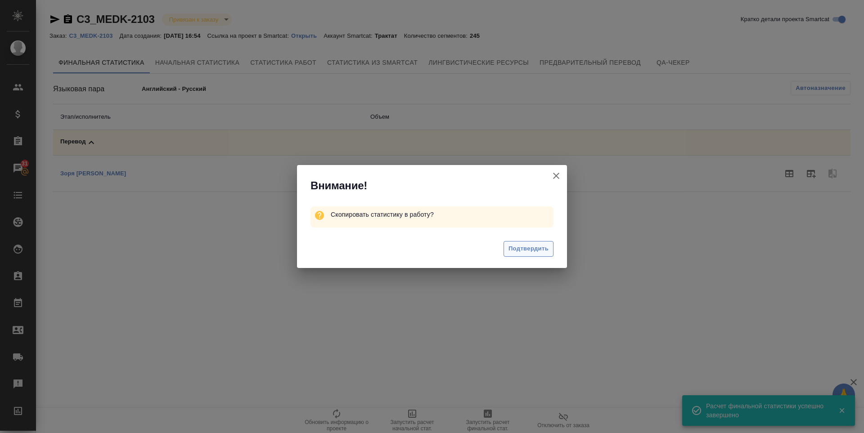
click at [534, 254] on div "Подтвердить" at bounding box center [432, 250] width 270 height 36
click at [533, 252] on span "Подтвердить" at bounding box center [528, 249] width 40 height 10
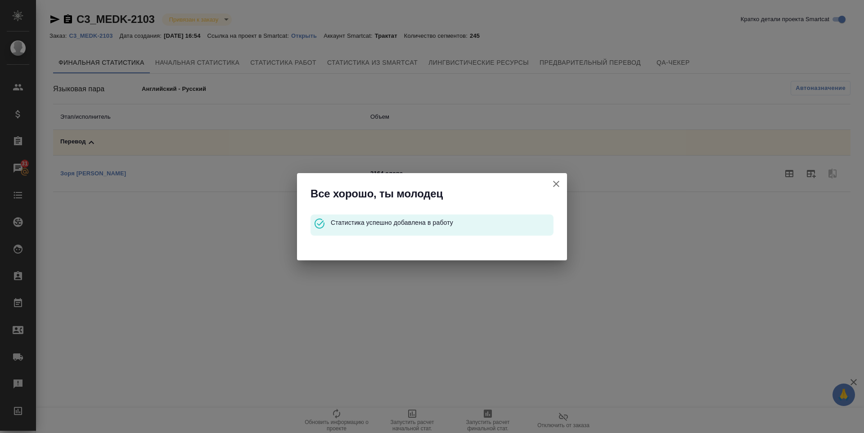
click at [553, 179] on icon "button" at bounding box center [556, 184] width 11 height 11
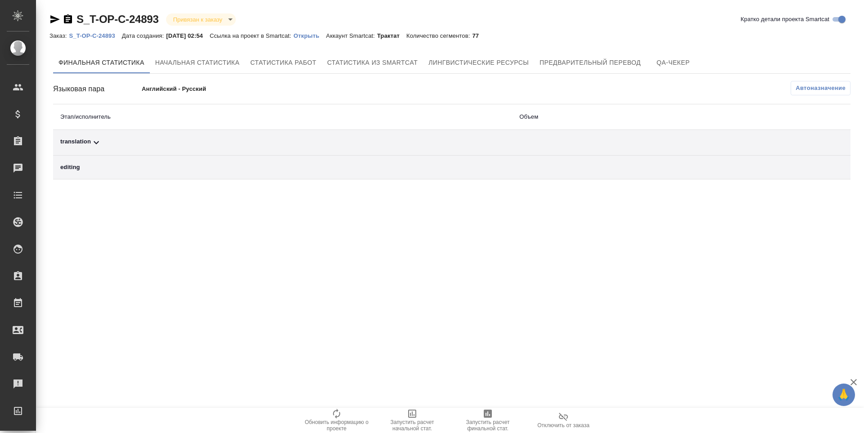
click at [69, 143] on div "translation" at bounding box center [282, 142] width 444 height 11
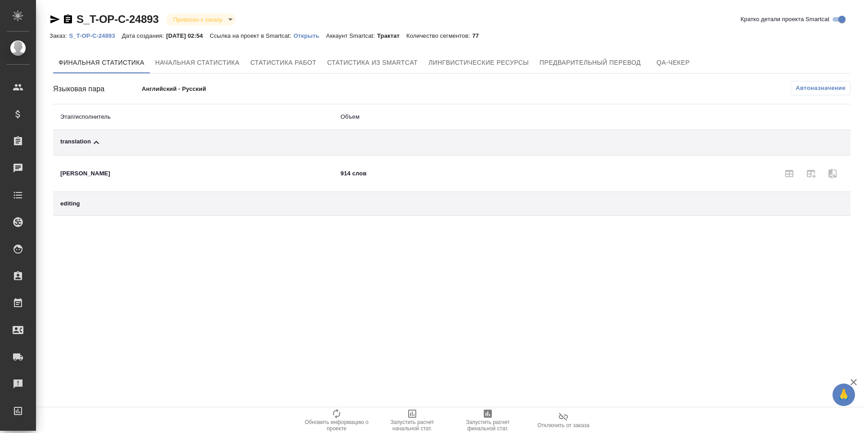
click at [481, 421] on span "Запустить расчет финальной стат." at bounding box center [487, 425] width 65 height 13
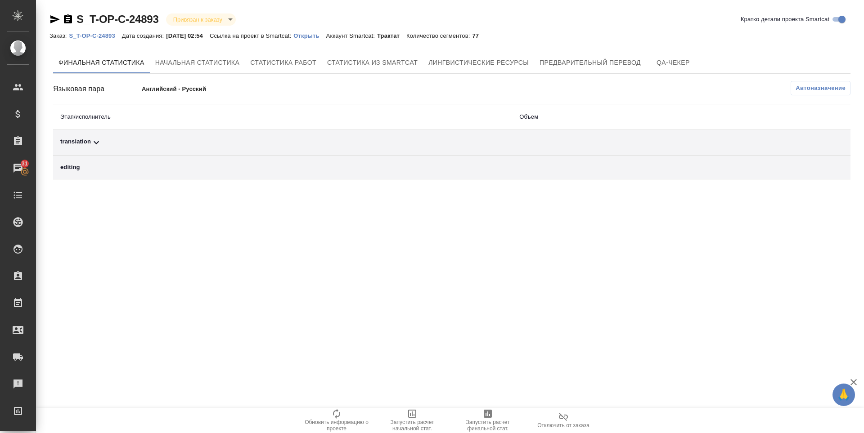
click at [87, 147] on div "translation" at bounding box center [282, 142] width 444 height 11
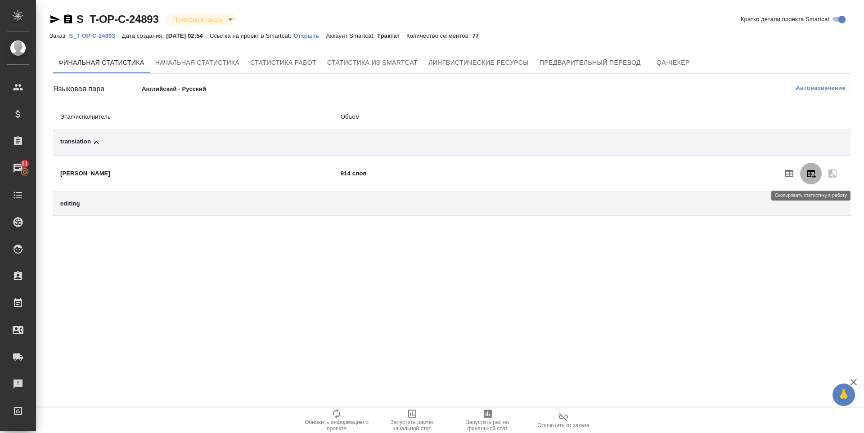
click at [811, 181] on button "button" at bounding box center [811, 174] width 22 height 22
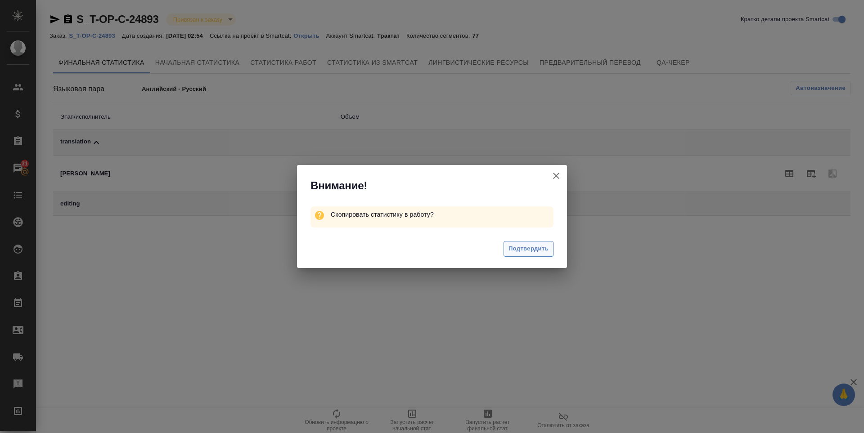
click at [528, 246] on span "Подтвердить" at bounding box center [528, 249] width 40 height 10
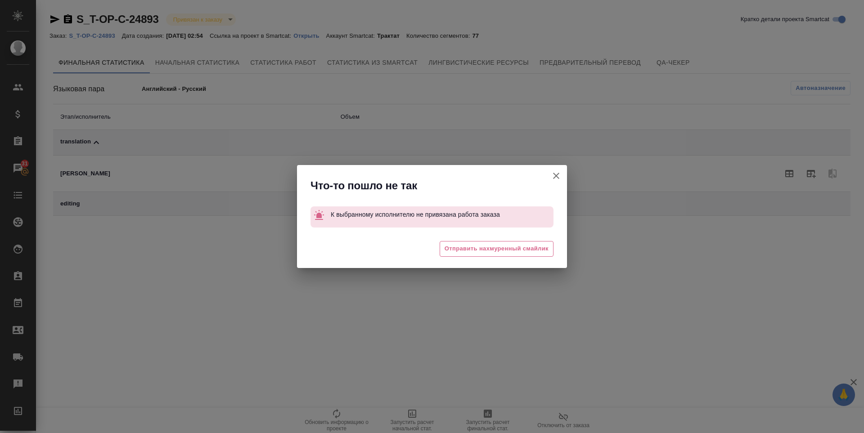
click at [528, 246] on span "Отправить нахмуренный смайлик" at bounding box center [496, 249] width 104 height 10
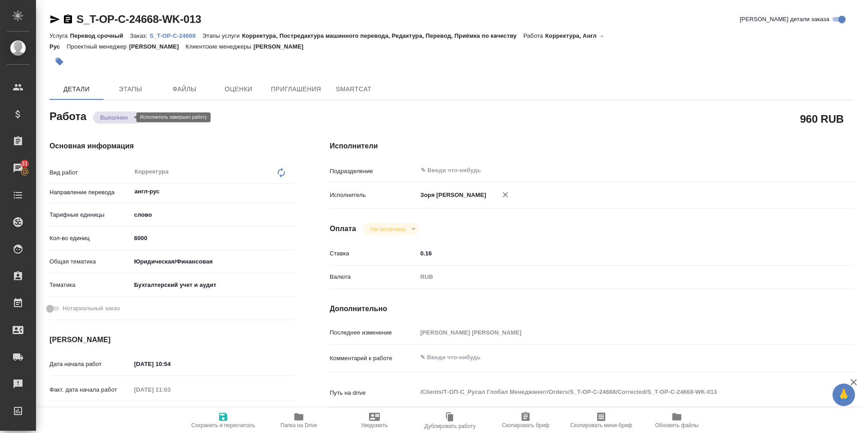
click at [119, 117] on body "🙏 .cls-1 fill:#fff; AWATERA [PERSON_NAME] Спецификации Заказы 31 Чаты Todo Прое…" at bounding box center [432, 216] width 864 height 433
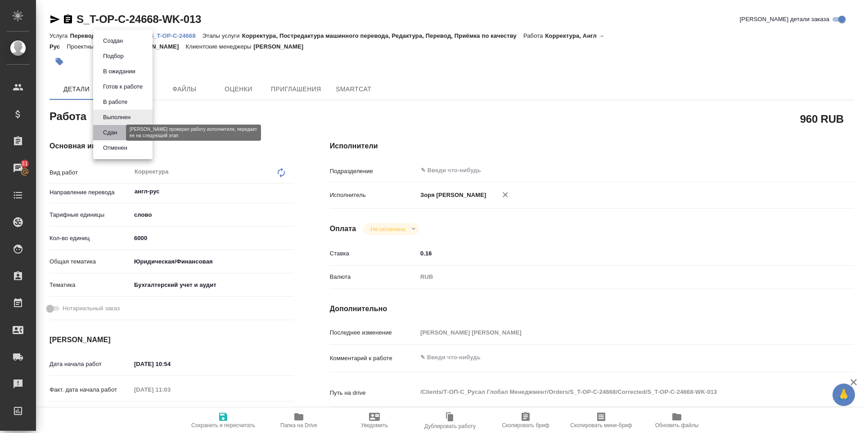
click at [112, 134] on button "Сдан" at bounding box center [109, 133] width 19 height 10
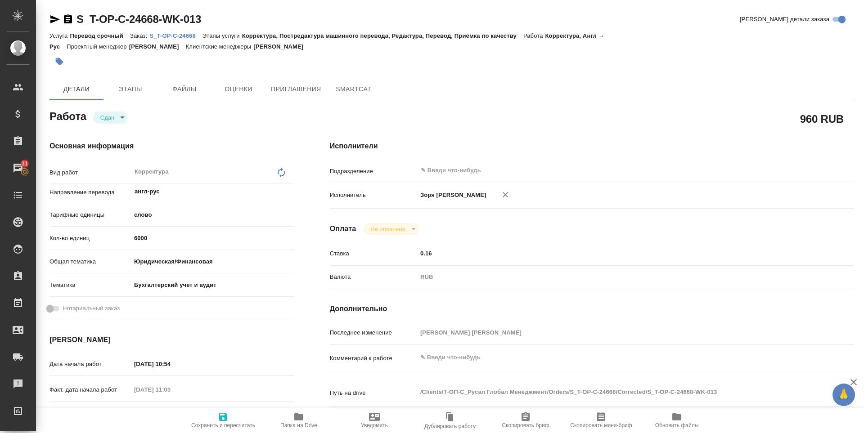
type textarea "x"
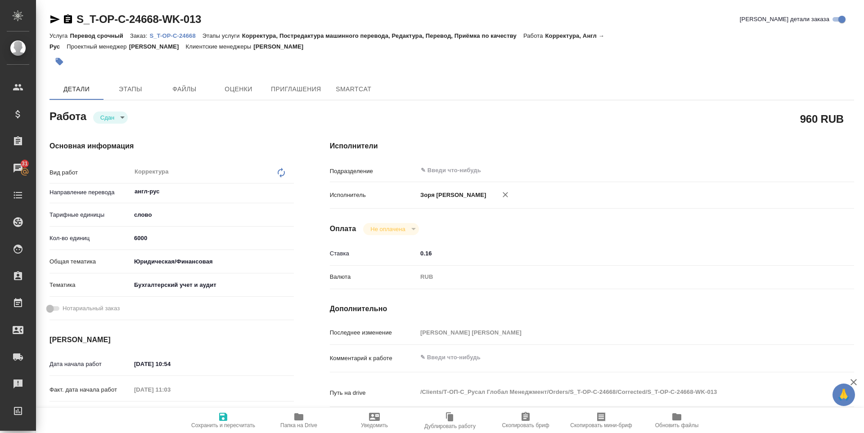
type textarea "x"
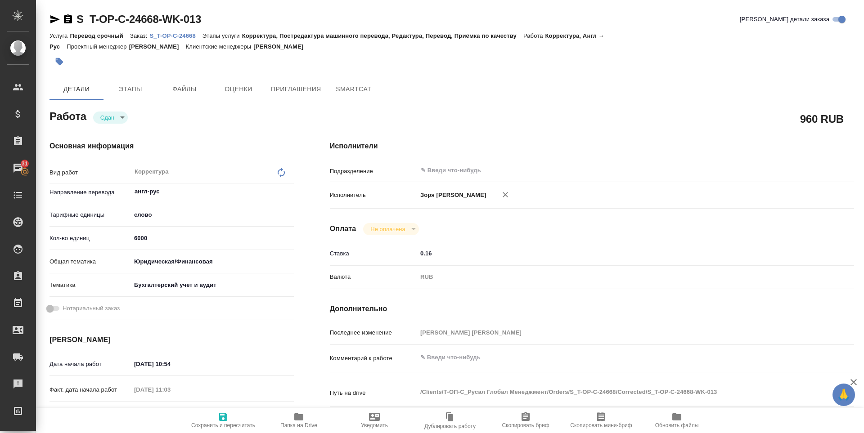
type textarea "x"
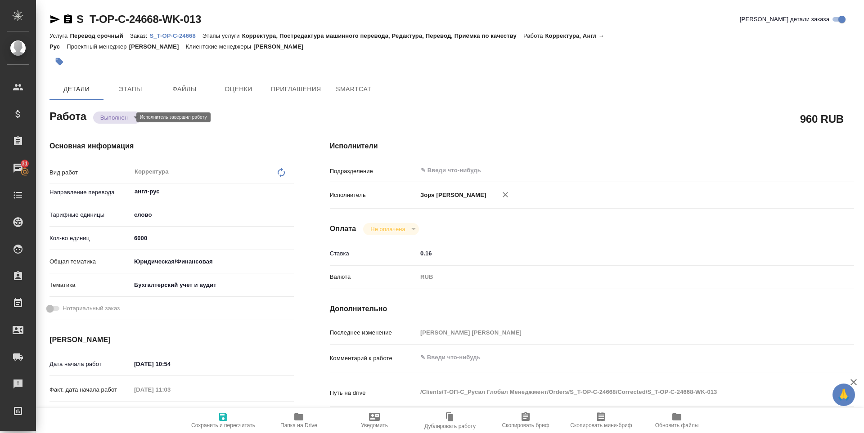
click at [128, 116] on body "🙏 .cls-1 fill:#fff; AWATERA Zoria Tatiana Клиенты Спецификации Заказы 31 Чаты T…" at bounding box center [432, 216] width 864 height 433
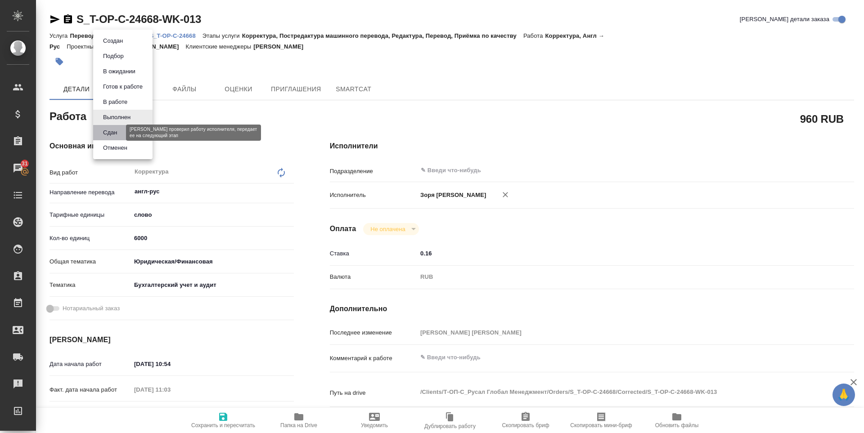
click at [105, 135] on button "Сдан" at bounding box center [109, 133] width 19 height 10
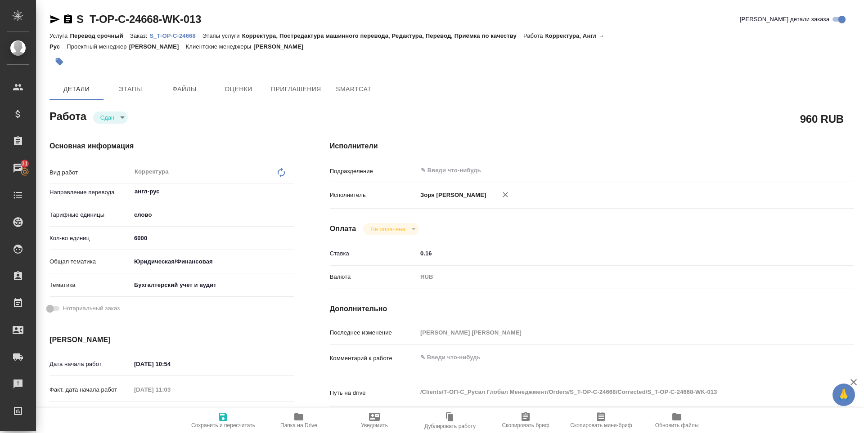
type textarea "x"
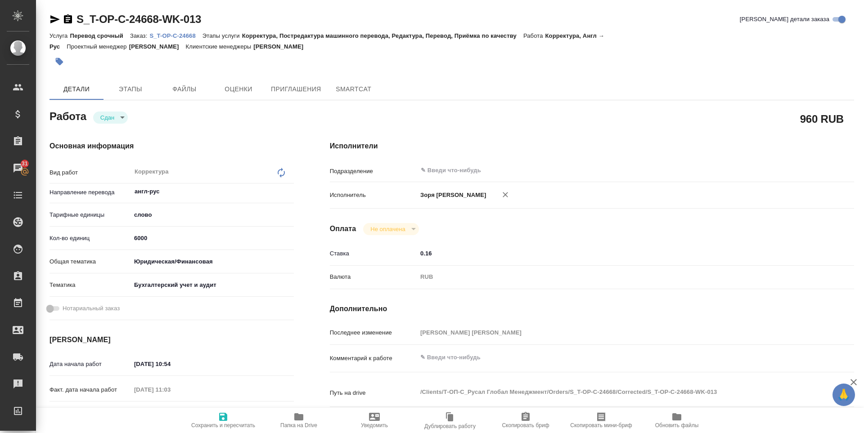
type textarea "x"
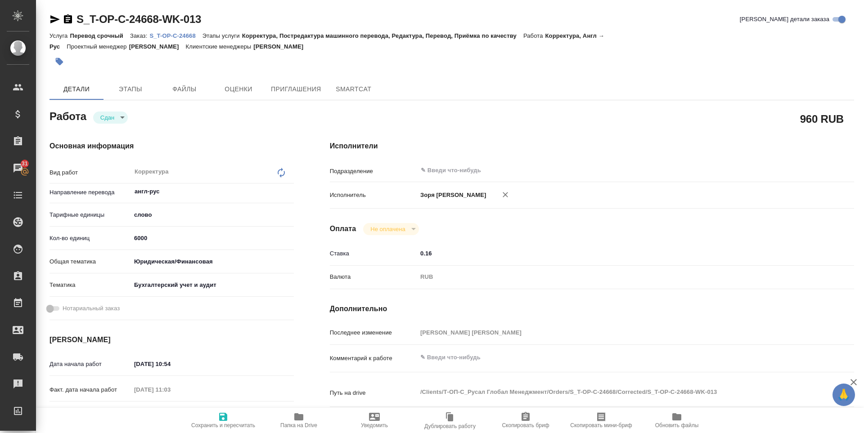
type textarea "x"
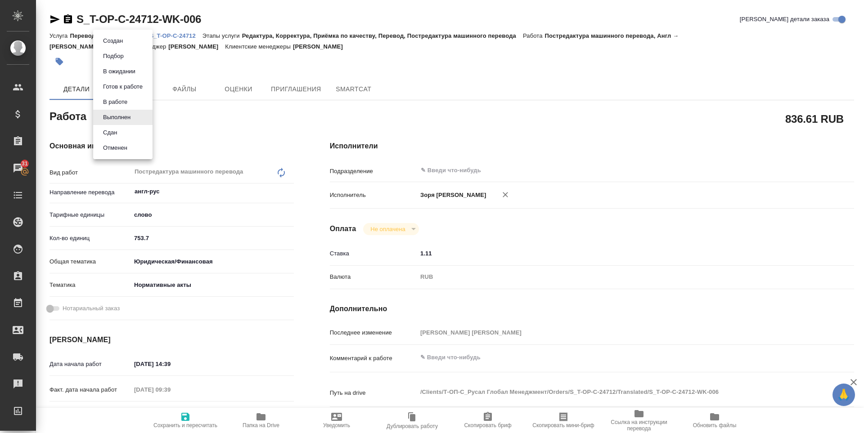
click at [116, 122] on body "🙏 .cls-1 fill:#fff; AWATERA [PERSON_NAME] Спецификации Заказы 31 Чаты Todo Прое…" at bounding box center [432, 216] width 864 height 433
click at [114, 127] on li "Сдан" at bounding box center [122, 132] width 59 height 15
type textarea "x"
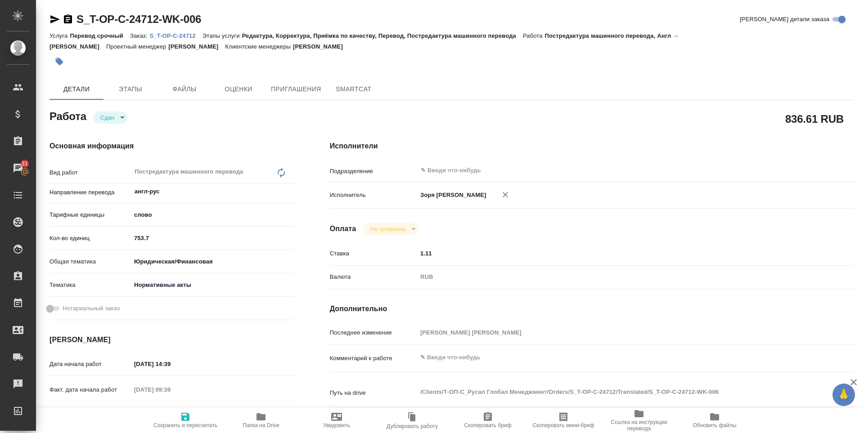
type textarea "x"
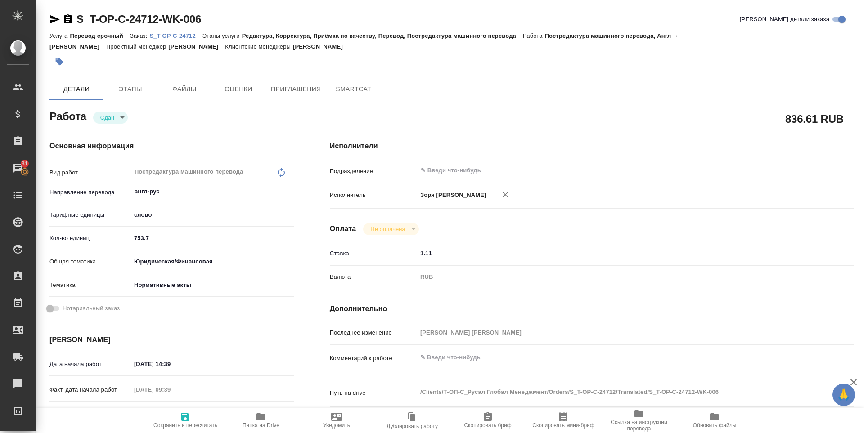
type textarea "x"
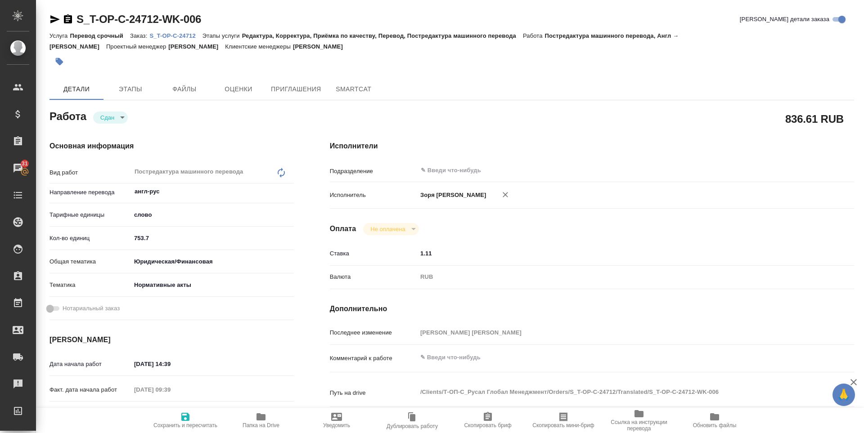
type textarea "x"
click at [130, 117] on body "🙏 .cls-1 fill:#fff; AWATERA Zoria Tatiana Клиенты Спецификации Заказы 31 Чаты T…" at bounding box center [432, 216] width 864 height 433
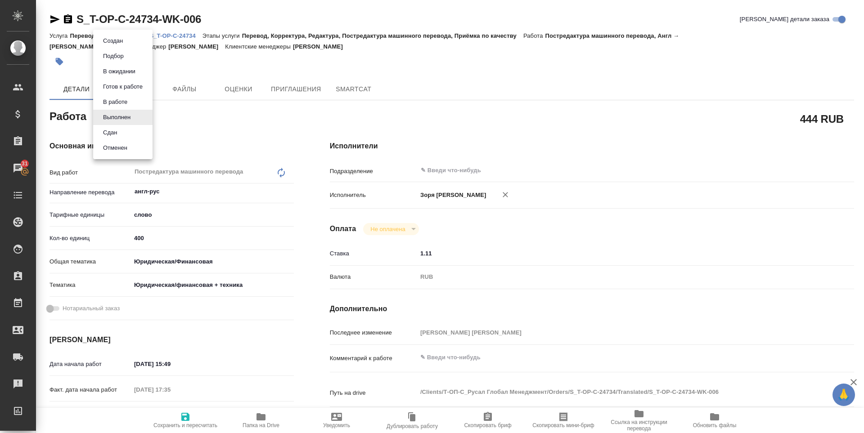
click at [125, 135] on li "Сдан" at bounding box center [122, 132] width 59 height 15
type textarea "x"
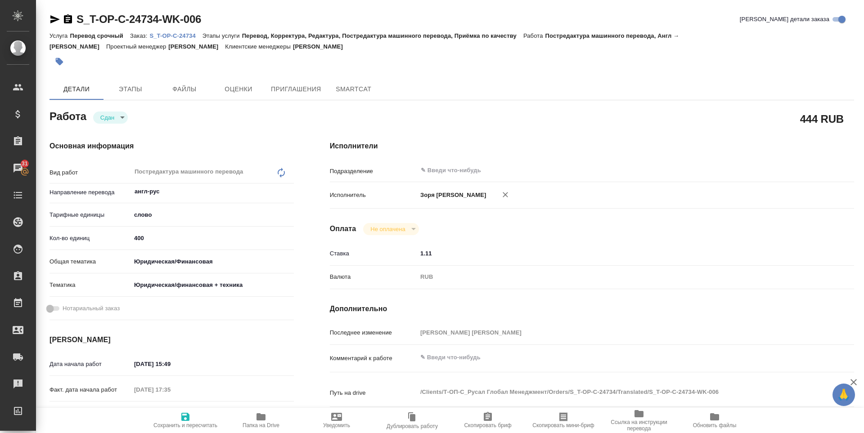
type textarea "x"
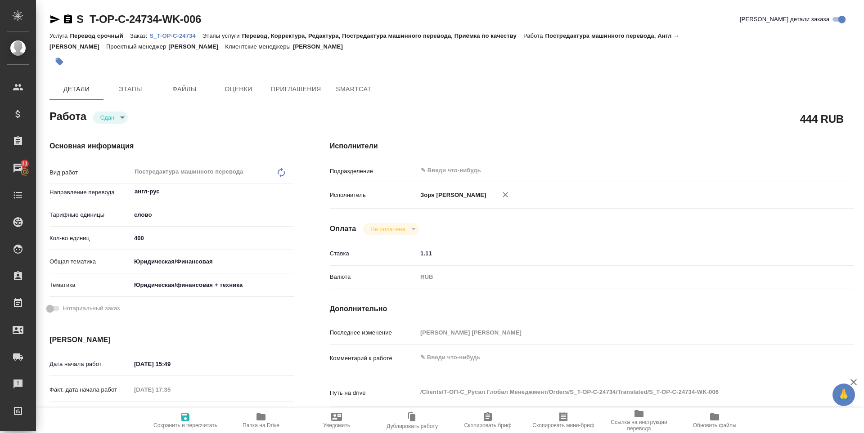
type textarea "x"
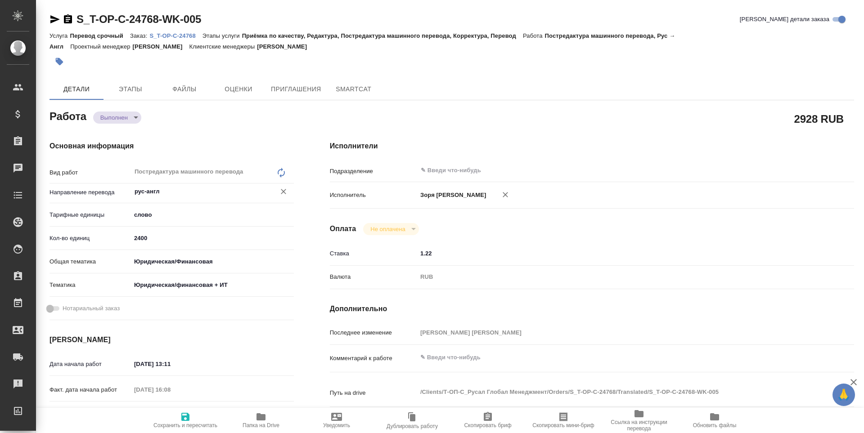
type textarea "x"
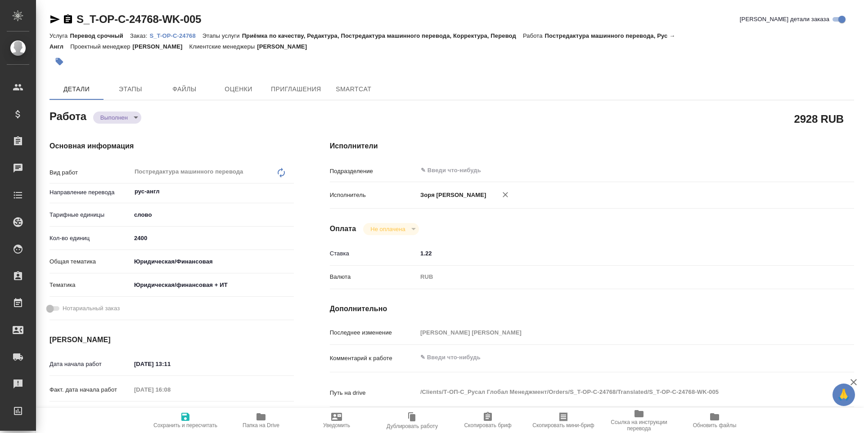
type textarea "x"
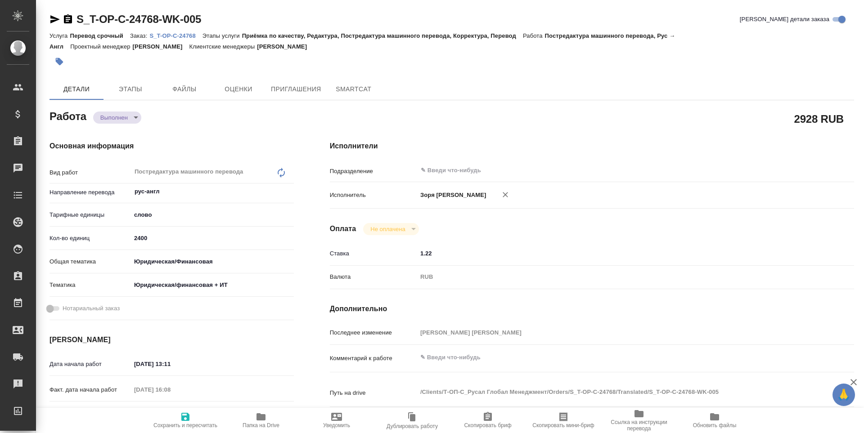
type textarea "x"
click at [114, 116] on body "🙏 .cls-1 fill:#fff; AWATERA Zoria Tatiana Клиенты Спецификации Заказы Чаты Todo…" at bounding box center [432, 216] width 864 height 433
type textarea "x"
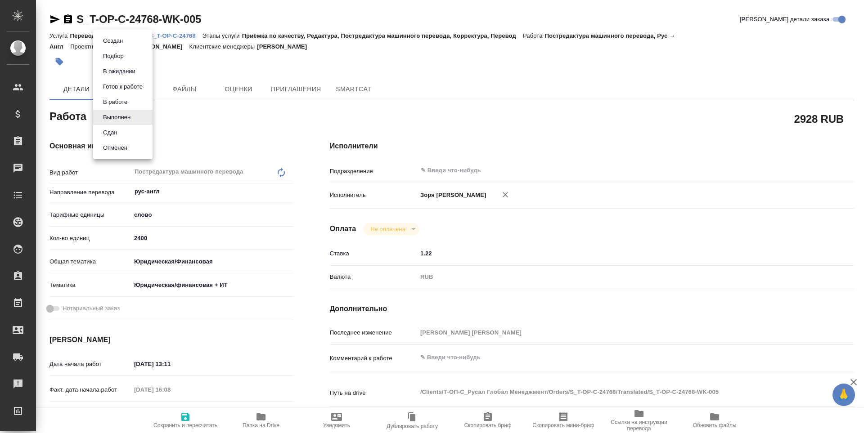
type textarea "x"
click at [116, 140] on li "Сдан" at bounding box center [122, 132] width 59 height 15
type textarea "x"
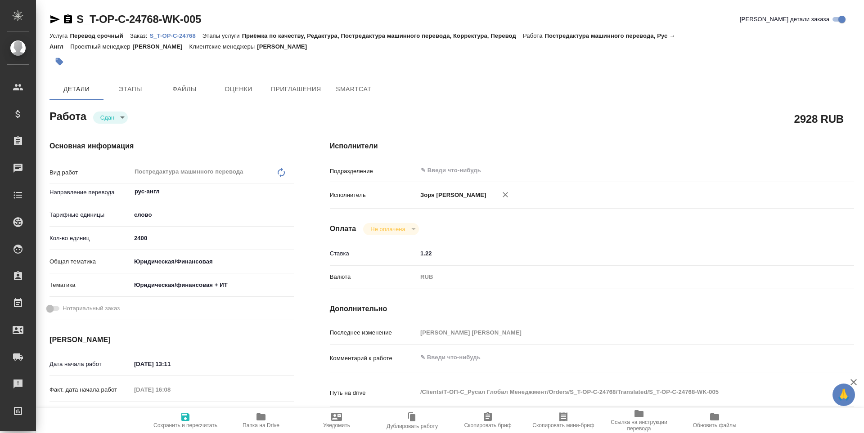
type textarea "x"
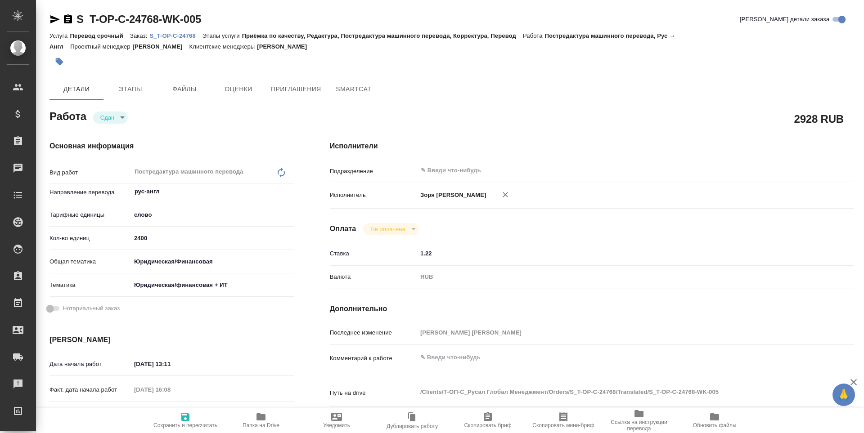
type textarea "x"
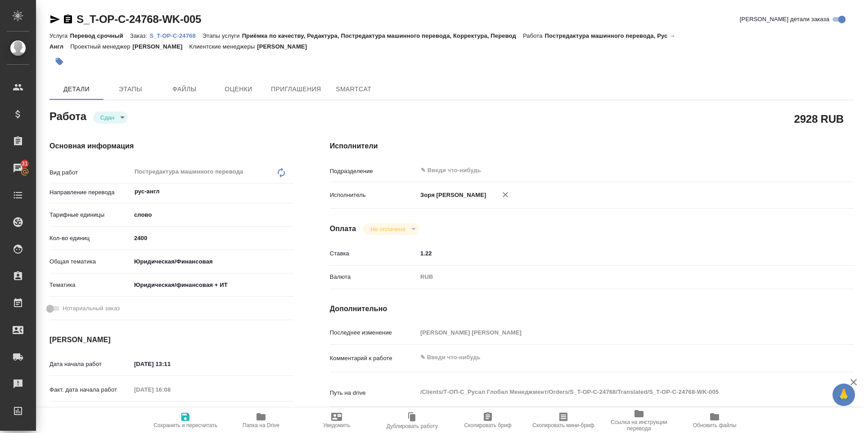
type textarea "x"
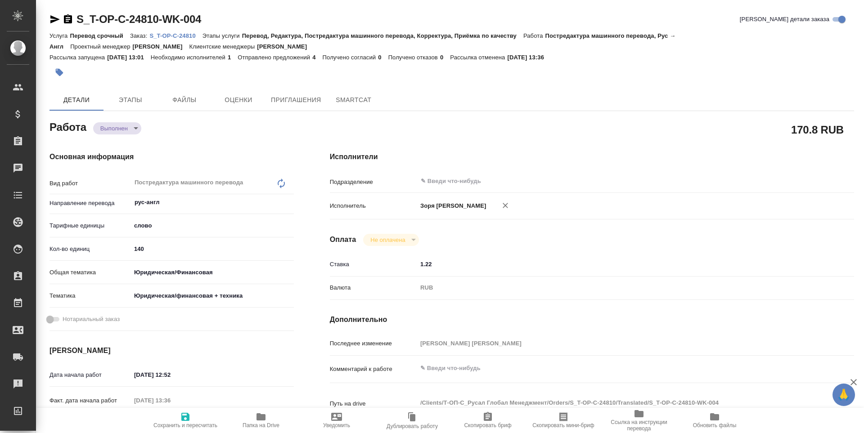
type textarea "x"
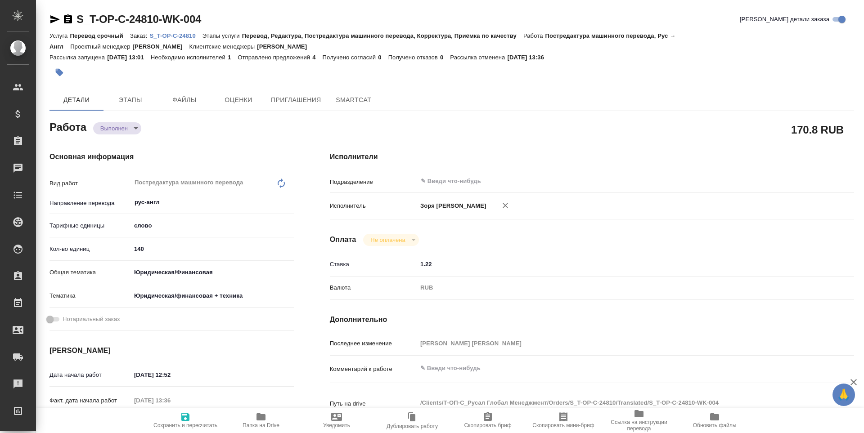
type textarea "x"
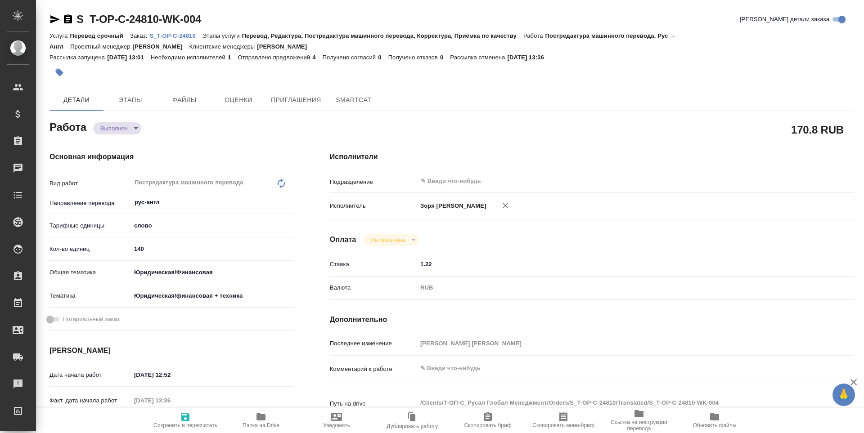
click at [113, 134] on body "🙏 .cls-1 fill:#fff; AWATERA [PERSON_NAME] Спецификации Заказы Чаты Todo Проекты…" at bounding box center [432, 216] width 864 height 433
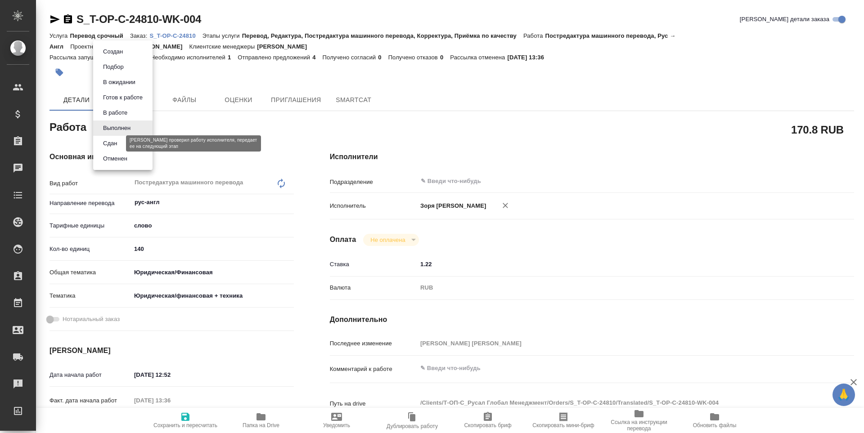
click at [115, 148] on button "Сдан" at bounding box center [109, 144] width 19 height 10
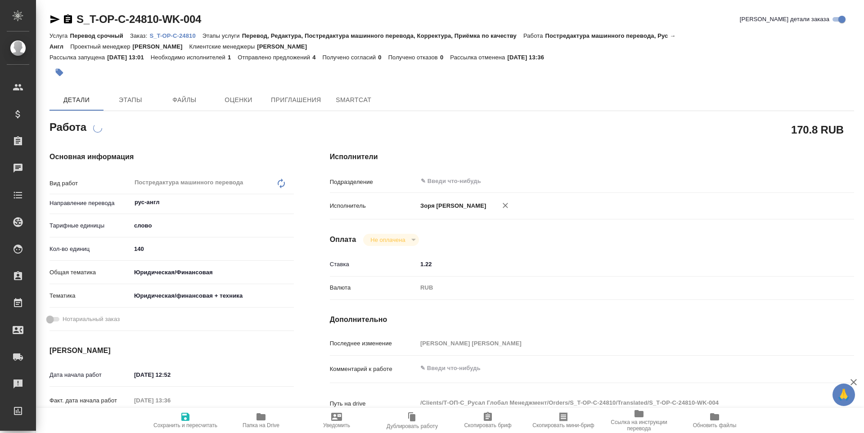
type textarea "x"
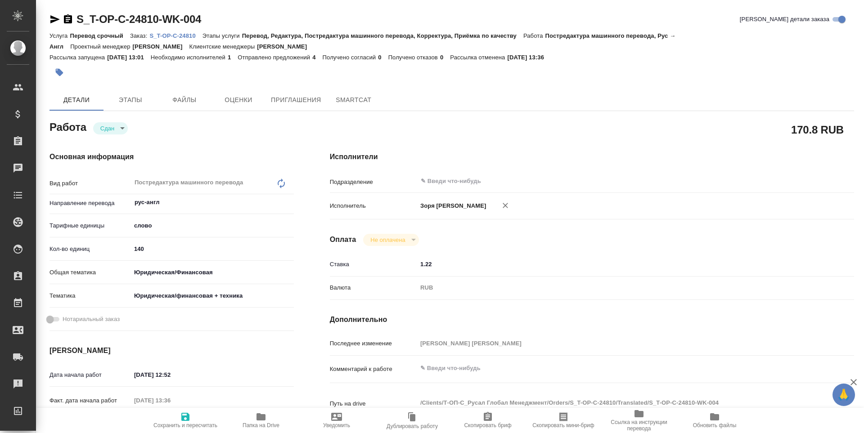
type textarea "x"
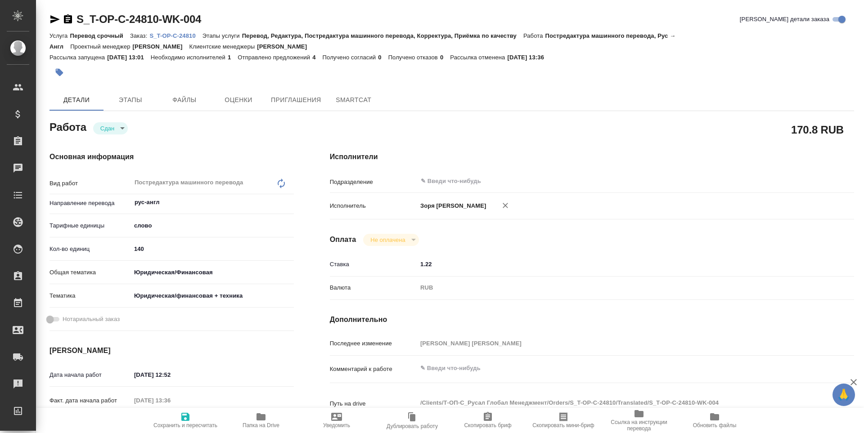
type textarea "x"
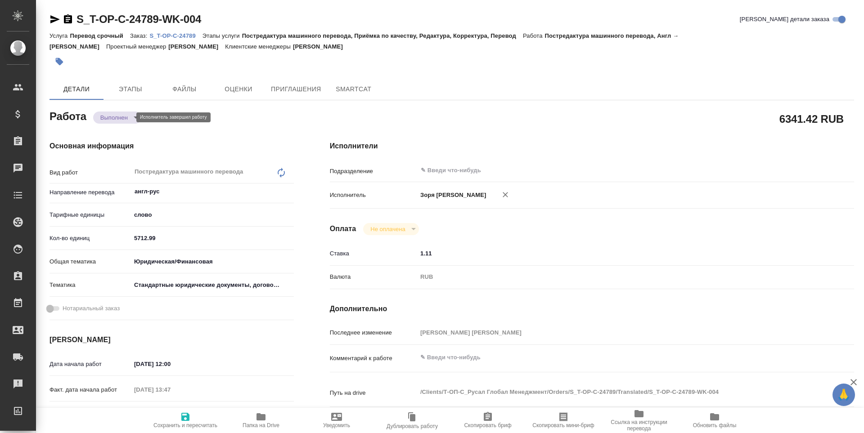
click at [126, 117] on body "🙏 .cls-1 fill:#fff; AWATERA [PERSON_NAME] Спецификации Заказы Чаты Todo Проекты…" at bounding box center [432, 216] width 864 height 433
click at [124, 135] on li "Сдан" at bounding box center [122, 132] width 59 height 15
type textarea "x"
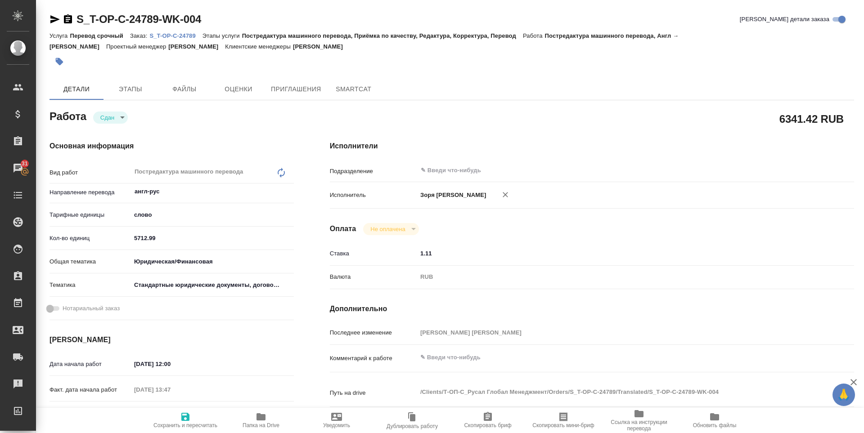
type textarea "x"
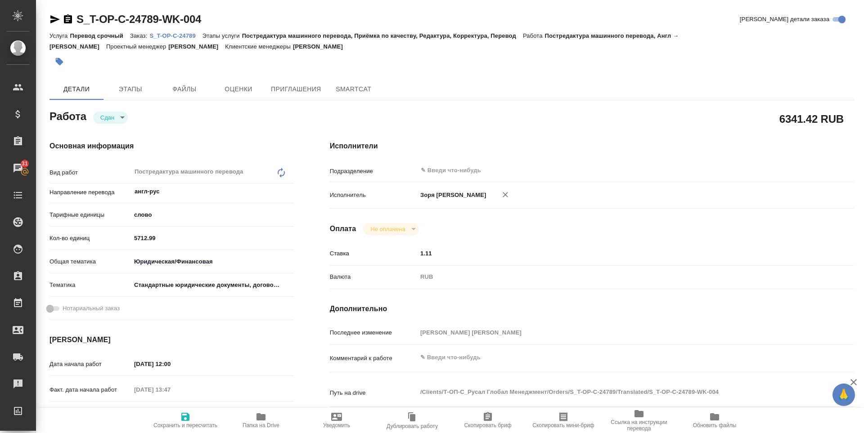
type textarea "x"
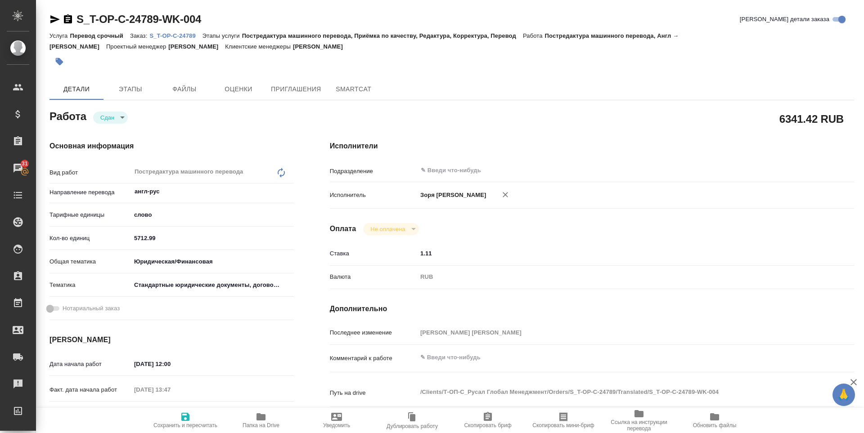
type textarea "x"
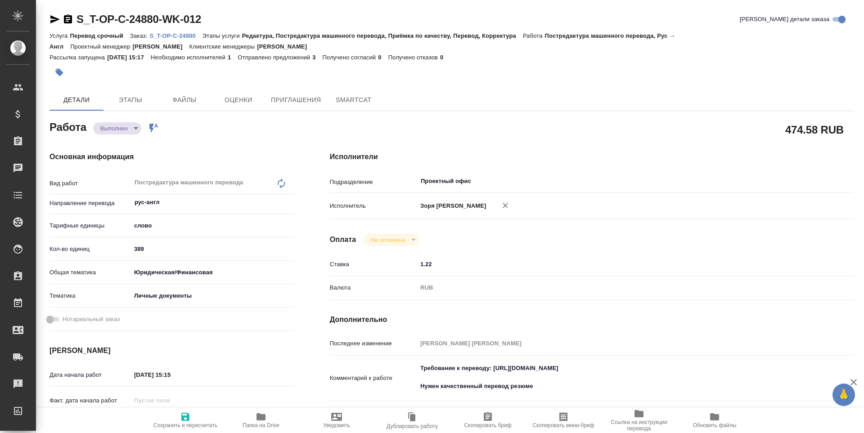
type textarea "x"
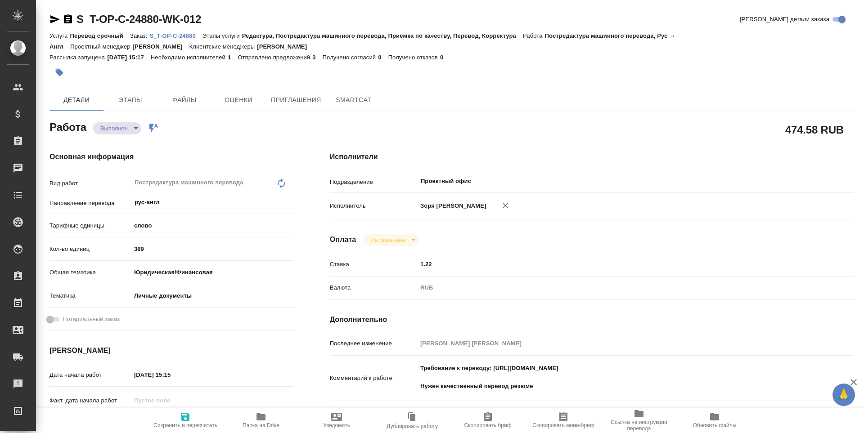
type textarea "x"
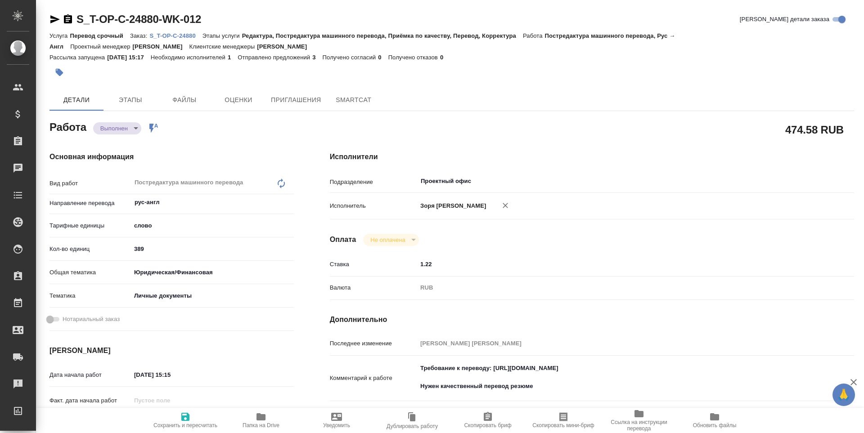
click at [108, 123] on body "🙏 .cls-1 fill:#fff; AWATERA [PERSON_NAME] Спецификации Заказы Чаты Todo Проекты…" at bounding box center [432, 216] width 864 height 433
type textarea "x"
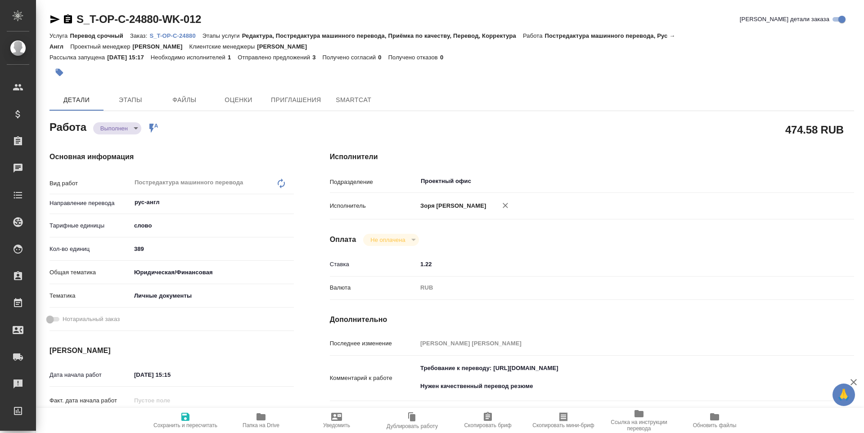
type textarea "x"
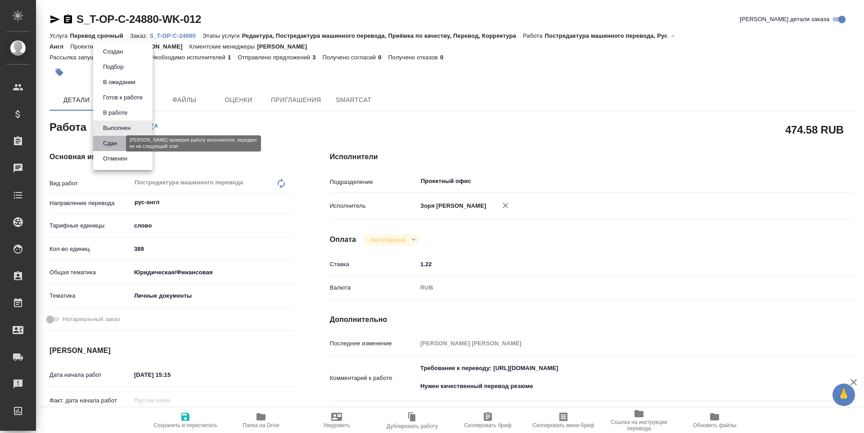
click at [116, 142] on button "Сдан" at bounding box center [109, 144] width 19 height 10
type textarea "x"
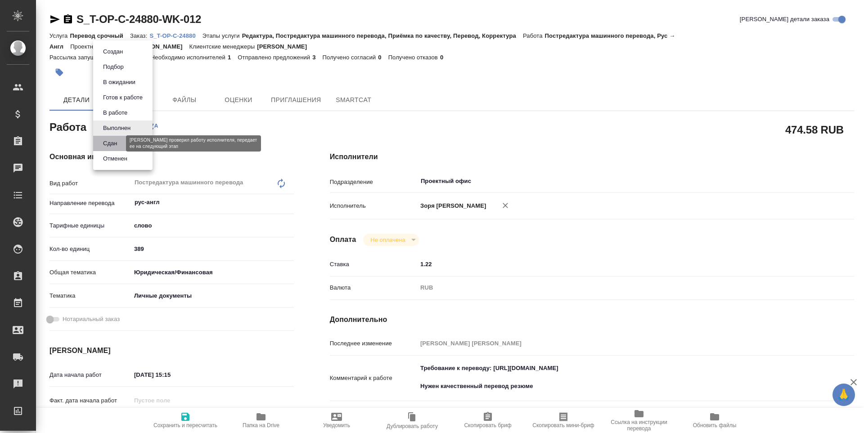
type textarea "x"
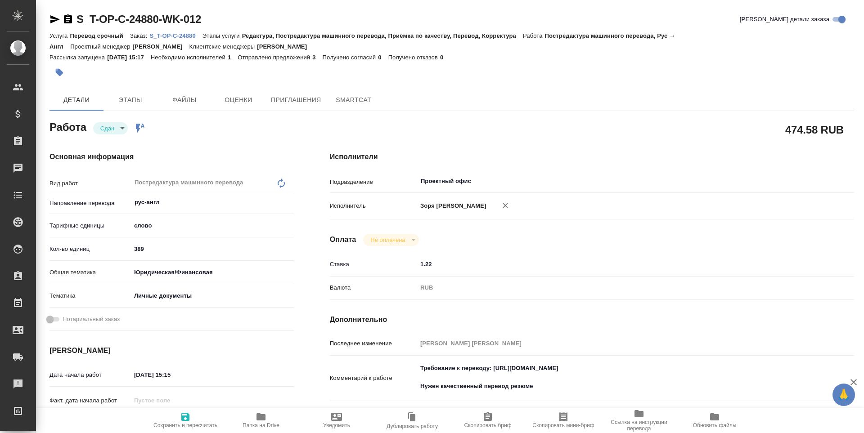
type textarea "x"
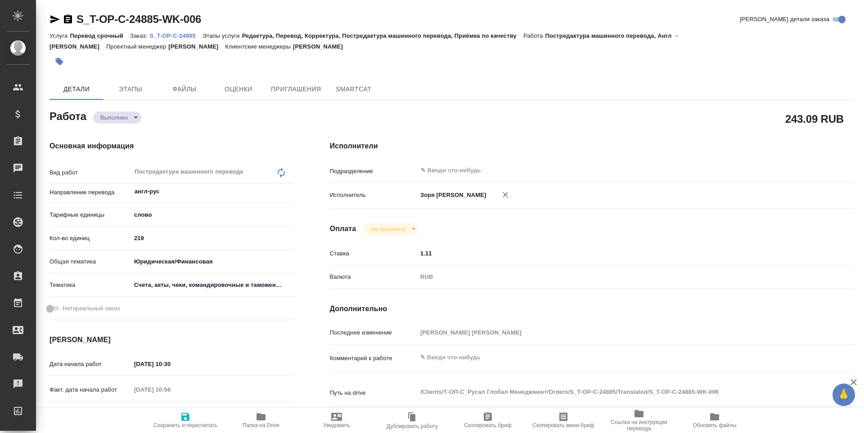
type textarea "x"
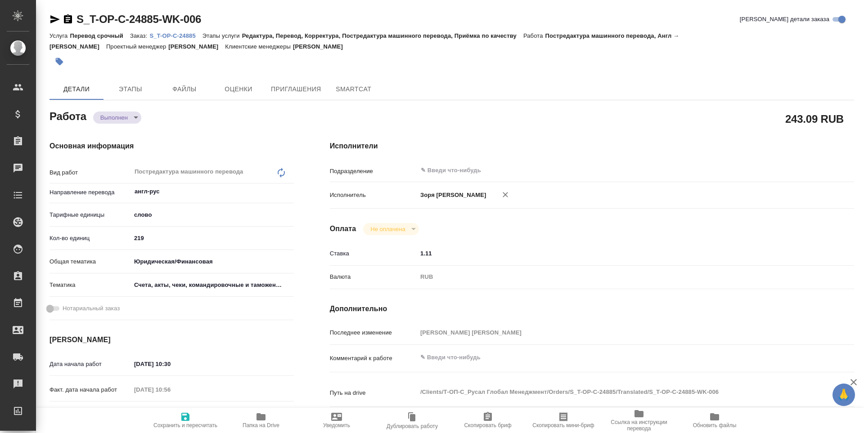
type textarea "x"
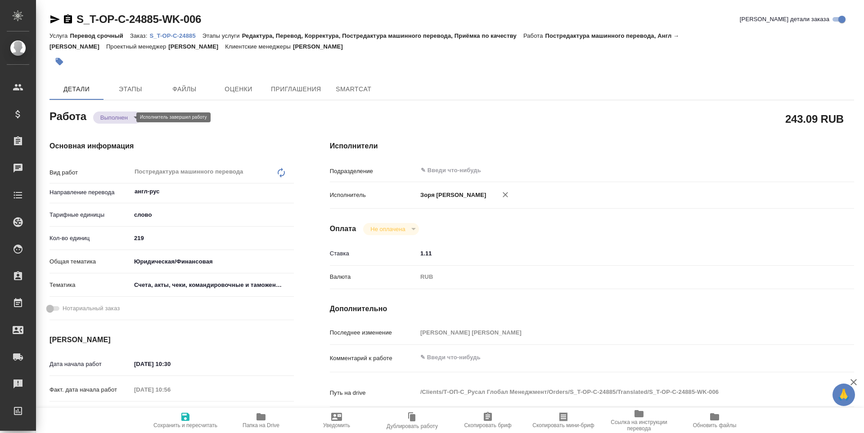
click at [117, 119] on body "🙏 .cls-1 fill:#fff; AWATERA Zoria Tatiana Клиенты Спецификации Заказы Чаты Todo…" at bounding box center [432, 216] width 864 height 433
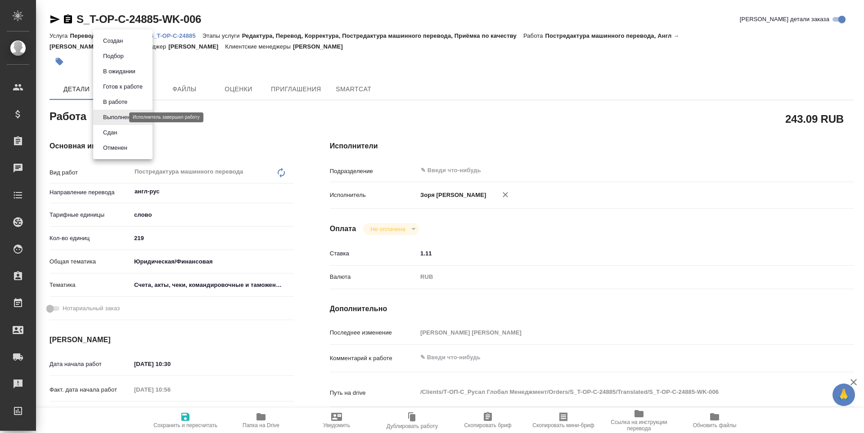
type textarea "x"
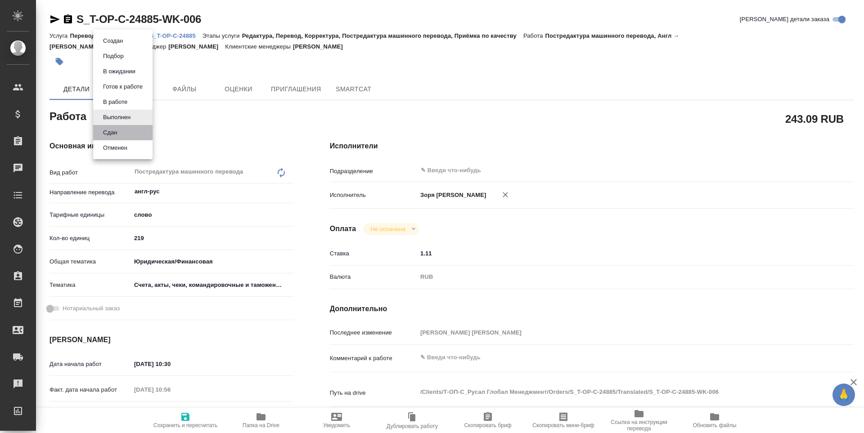
click at [118, 139] on li "Сдан" at bounding box center [122, 132] width 59 height 15
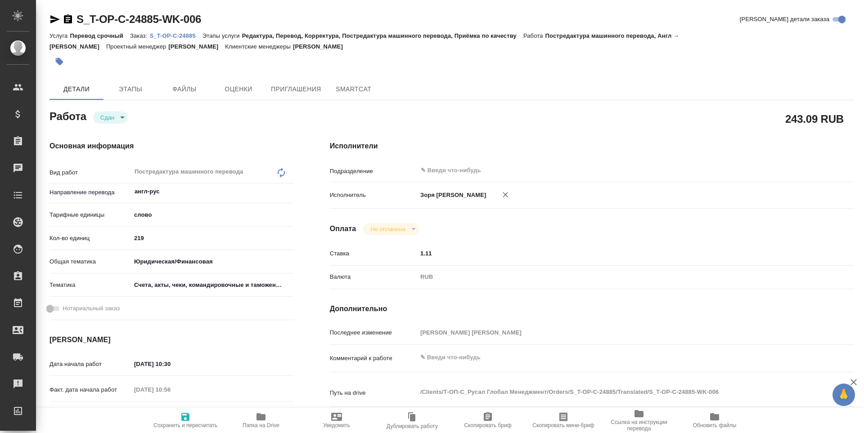
type textarea "x"
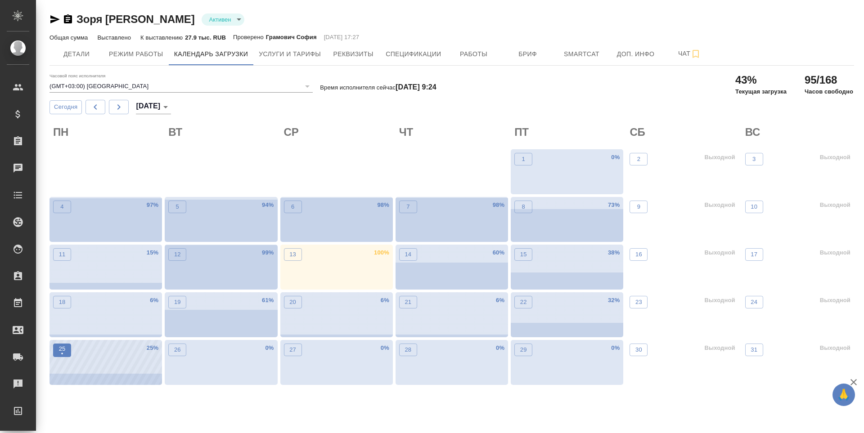
click at [65, 355] on p "•" at bounding box center [62, 354] width 7 height 9
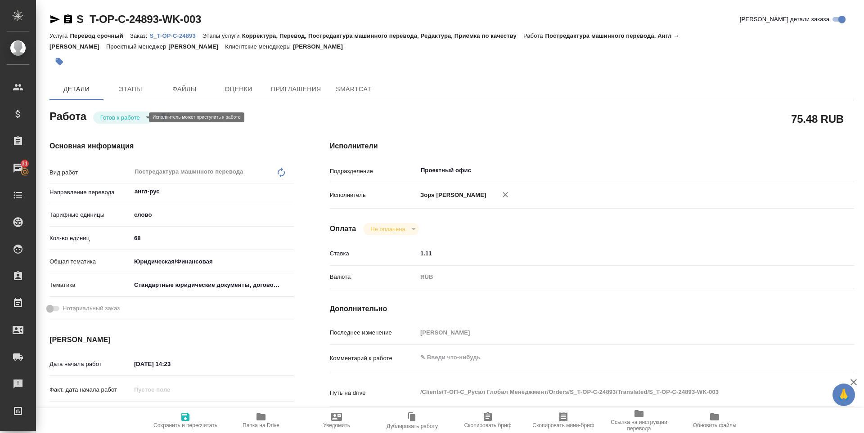
click at [119, 118] on body "🙏 .cls-1 fill:#fff; AWATERA Zoria Tatiana Клиенты Спецификации Заказы 31 Чаты T…" at bounding box center [432, 216] width 864 height 433
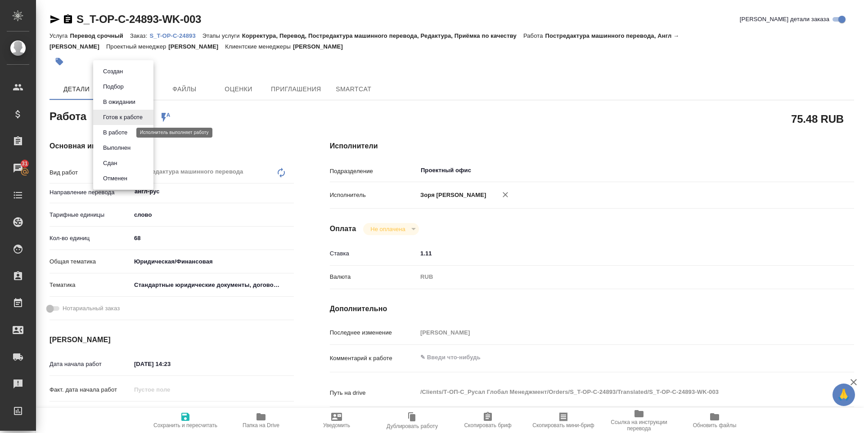
click at [117, 133] on button "В работе" at bounding box center [115, 133] width 30 height 10
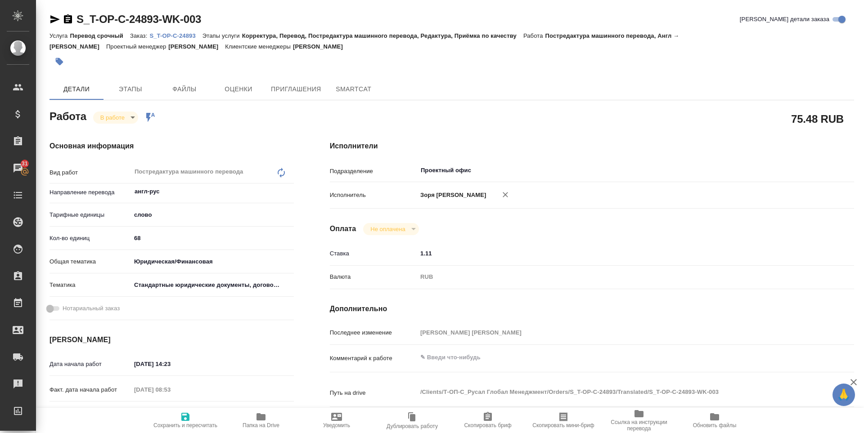
type textarea "x"
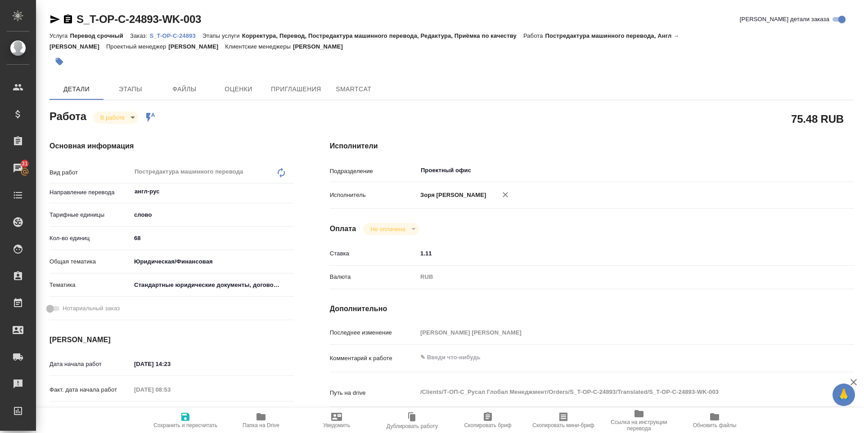
type textarea "x"
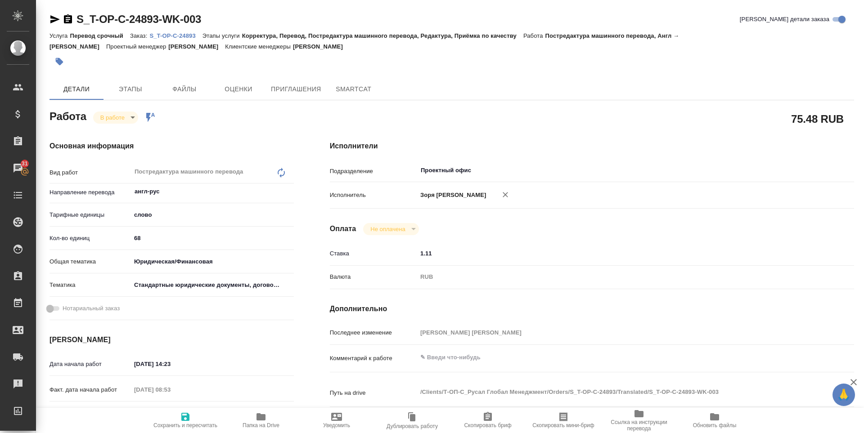
scroll to position [348, 0]
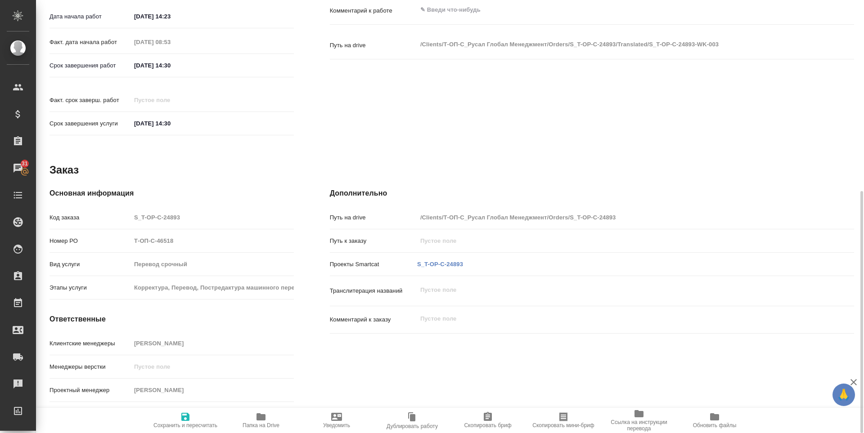
type textarea "x"
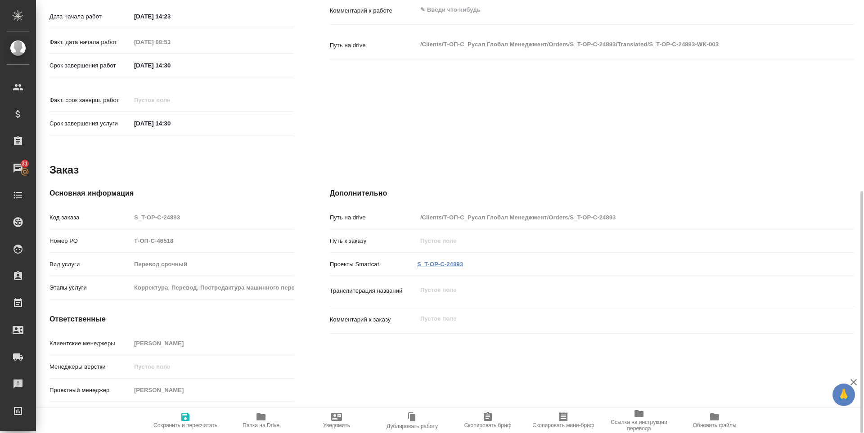
click at [439, 261] on link "S_T-OP-C-24893" at bounding box center [440, 264] width 46 height 7
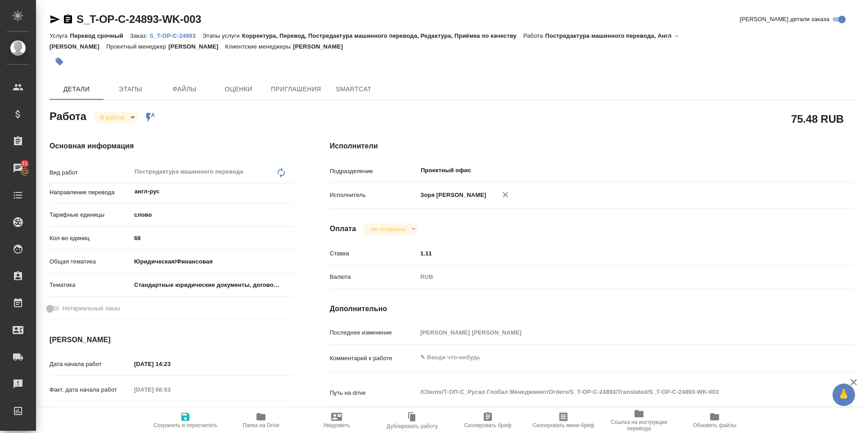
click at [254, 411] on button "Папка на Drive" at bounding box center [261, 420] width 76 height 25
click at [52, 23] on icon "button" at bounding box center [54, 19] width 11 height 11
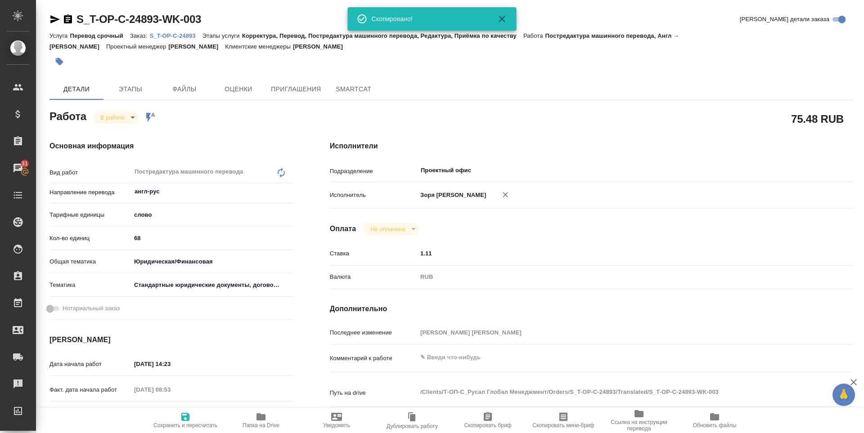
type textarea "x"
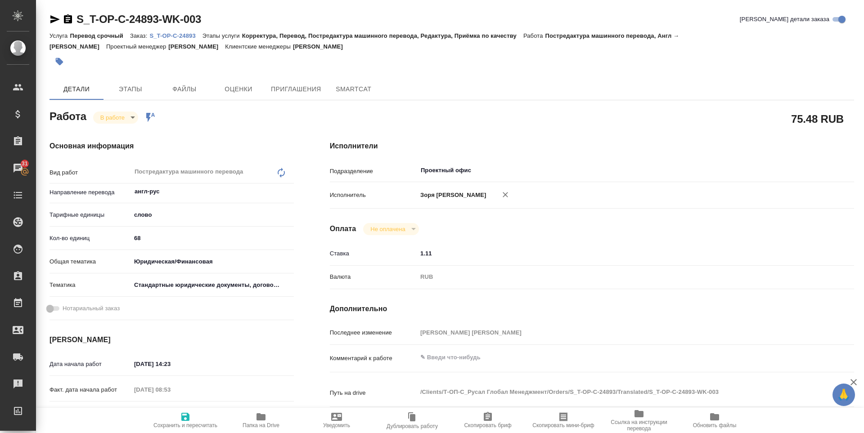
click at [133, 116] on body "🙏 .cls-1 fill:#fff; AWATERA Zoria Tatiana Клиенты Спецификации Заказы 31 Чаты T…" at bounding box center [432, 216] width 864 height 433
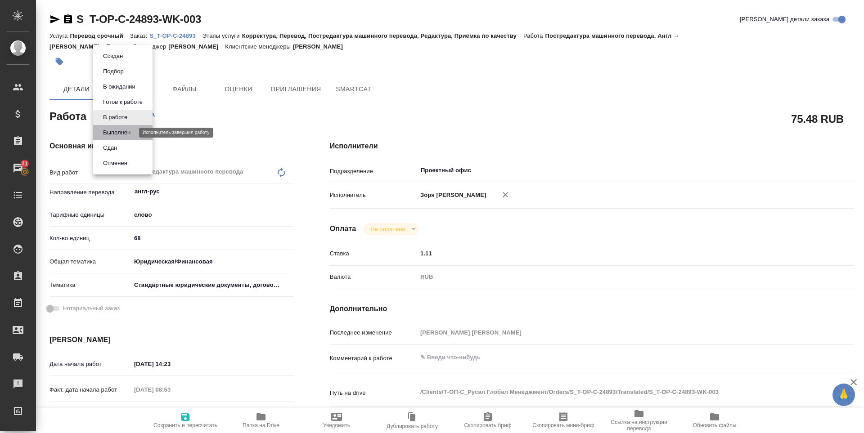
click at [118, 137] on button "Выполнен" at bounding box center [116, 133] width 33 height 10
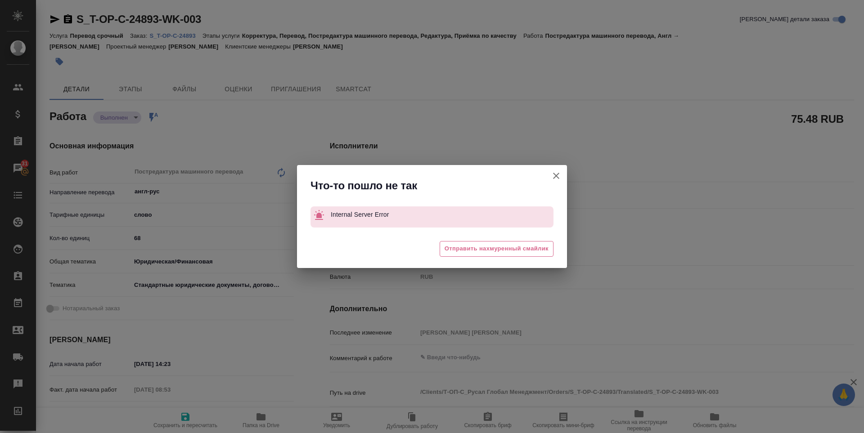
type textarea "x"
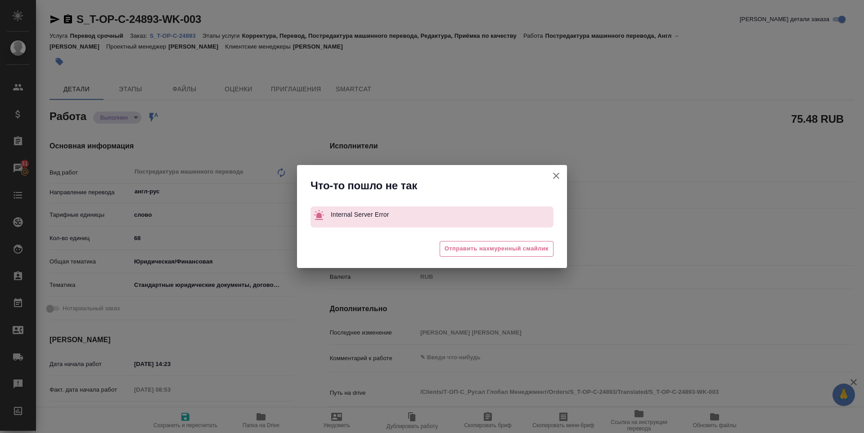
type textarea "x"
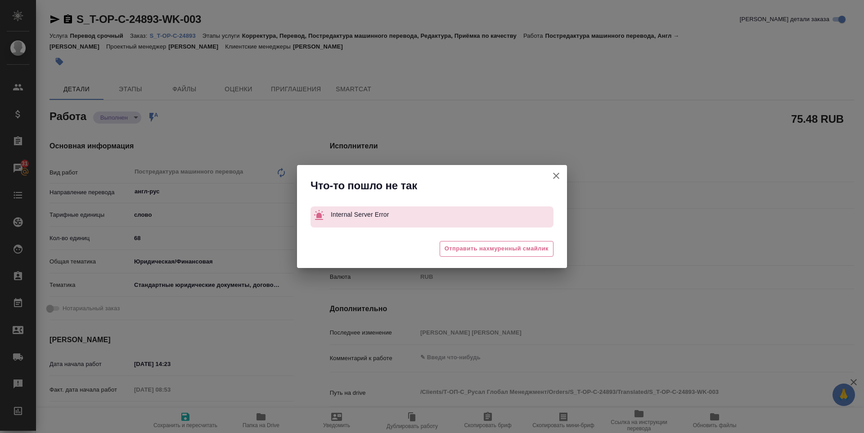
type textarea "x"
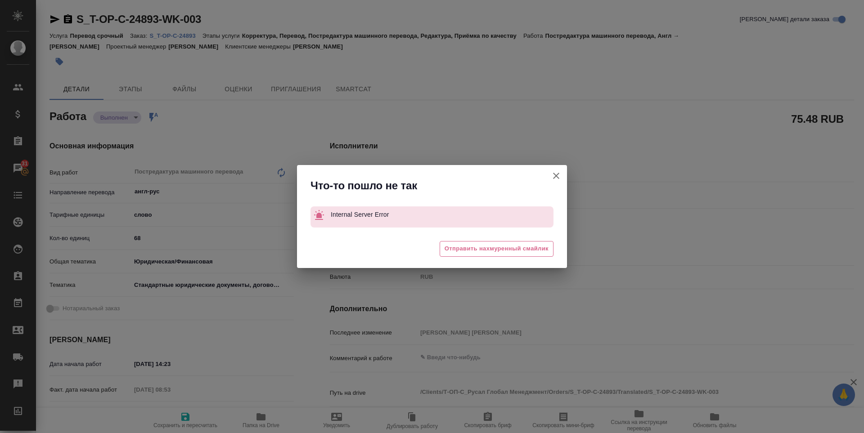
type textarea "x"
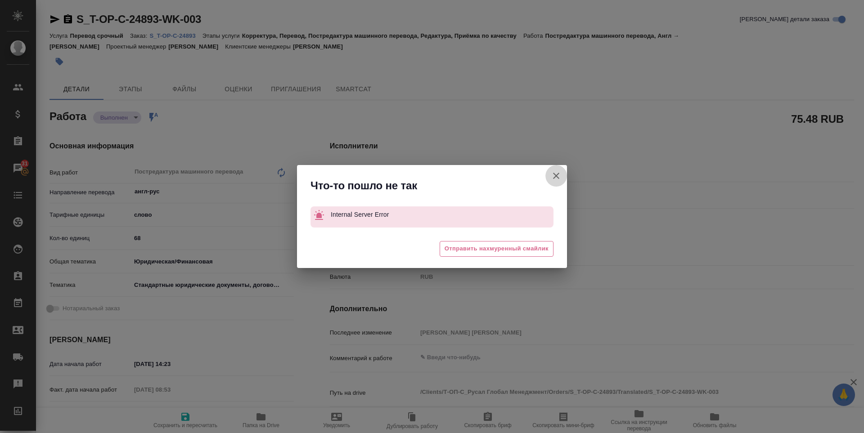
click at [553, 177] on icon "button" at bounding box center [556, 175] width 11 height 11
type textarea "x"
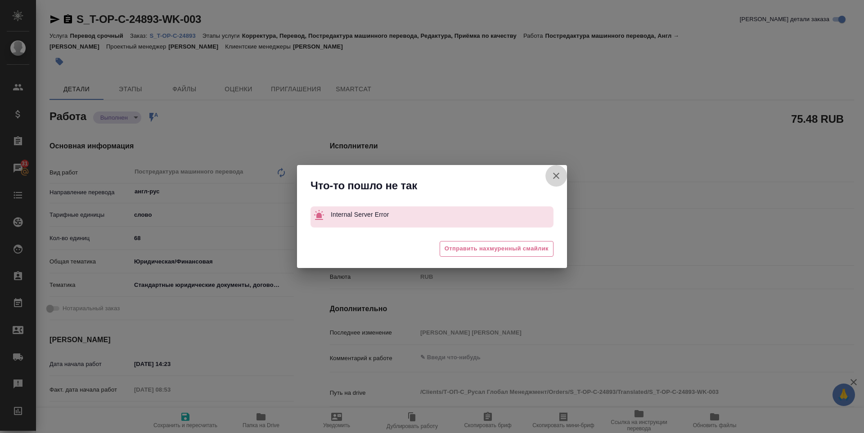
type textarea "x"
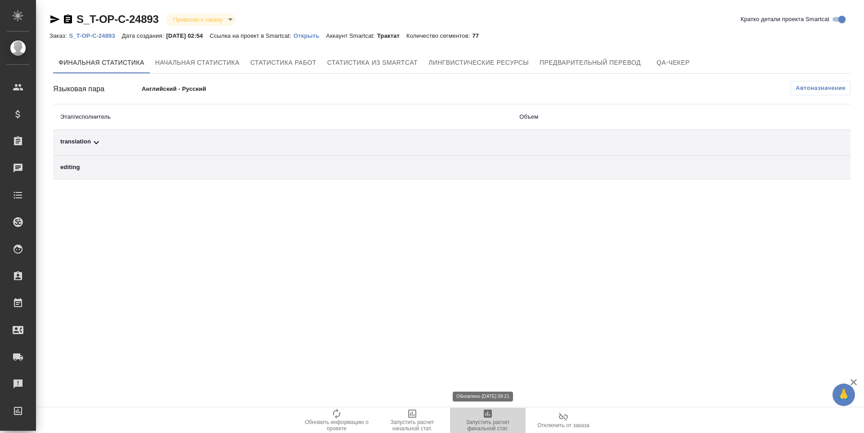
click at [486, 429] on span "Запустить расчет финальной стат." at bounding box center [487, 425] width 65 height 13
click at [87, 147] on div "translation" at bounding box center [282, 142] width 444 height 11
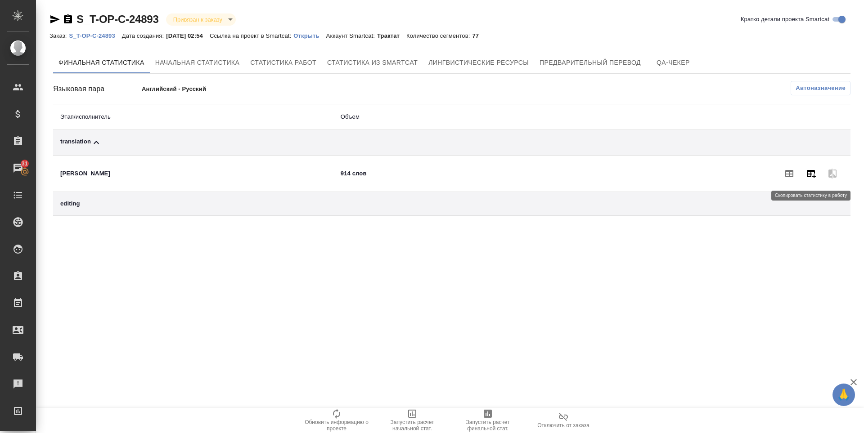
click at [812, 173] on icon "button" at bounding box center [810, 173] width 11 height 11
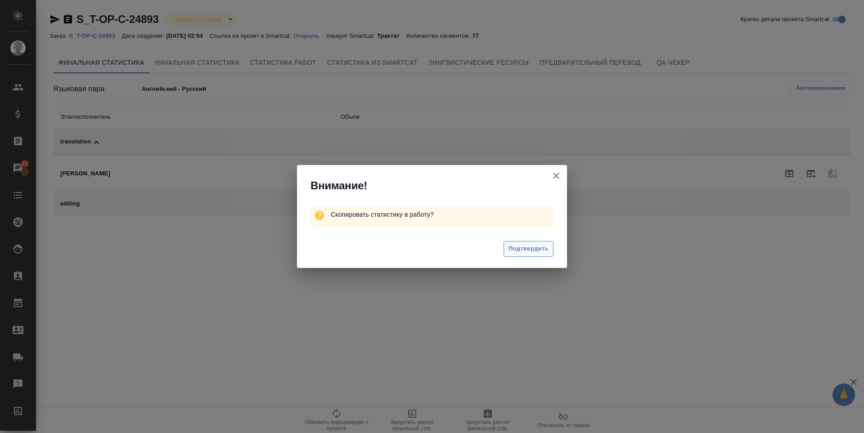
click at [533, 246] on span "Подтвердить" at bounding box center [528, 249] width 40 height 10
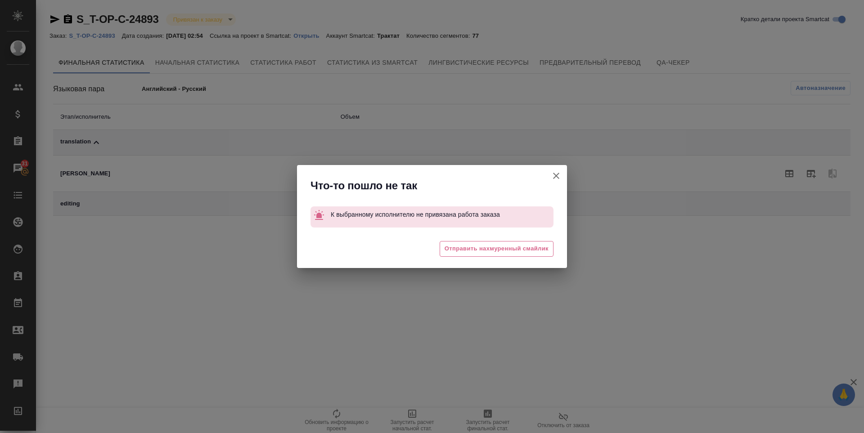
click at [533, 246] on span "Отправить нахмуренный смайлик" at bounding box center [496, 249] width 104 height 10
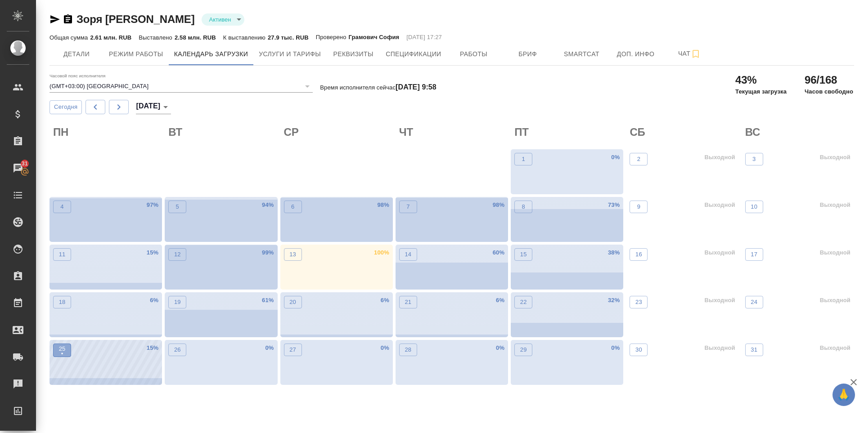
click at [65, 348] on p "25" at bounding box center [62, 349] width 7 height 9
